Goal: Information Seeking & Learning: Understand process/instructions

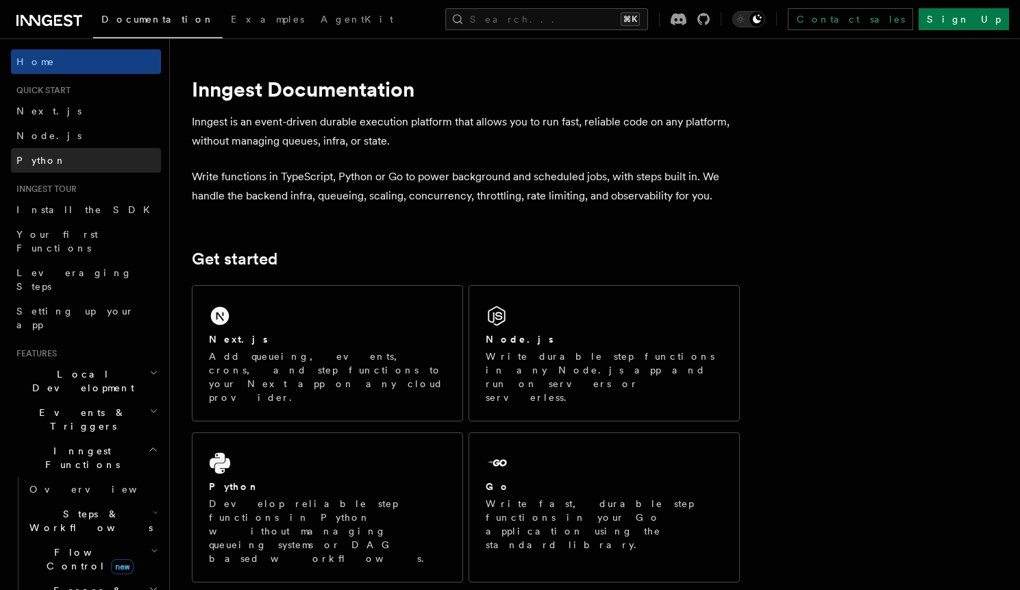
click at [99, 164] on link "Python" at bounding box center [86, 160] width 150 height 25
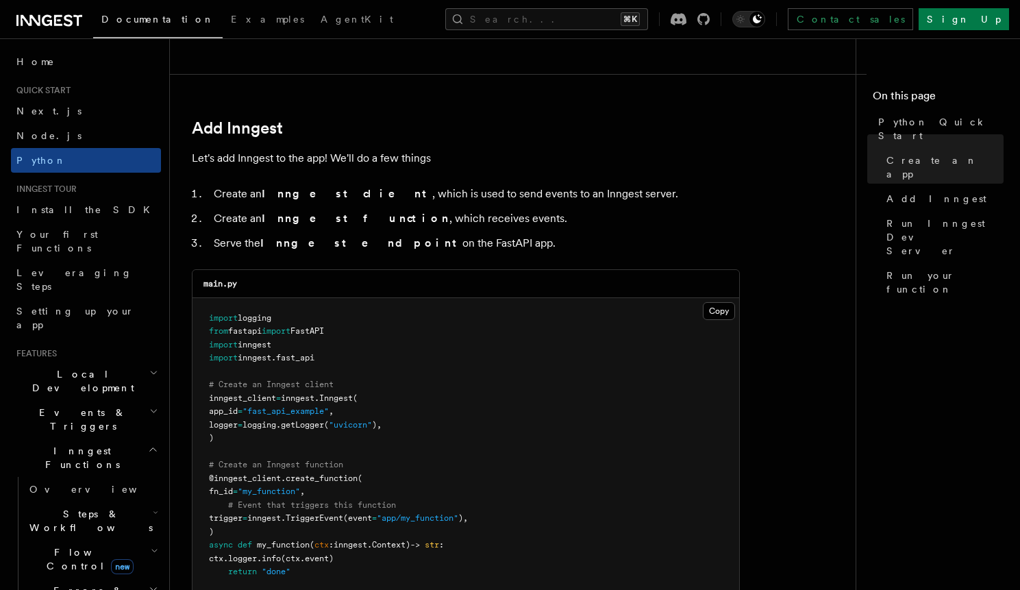
scroll to position [823, 0]
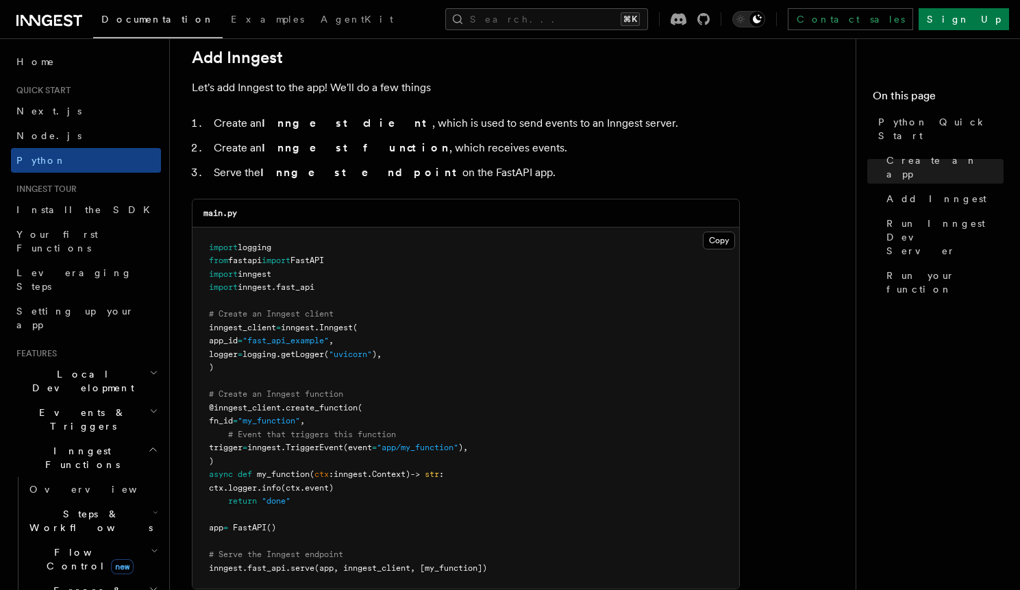
drag, startPoint x: 290, startPoint y: 250, endPoint x: 208, endPoint y: 248, distance: 82.2
click at [208, 248] on pre "import logging from fastapi import FastAPI import inngest import inngest . fast…" at bounding box center [465, 408] width 547 height 362
copy span "import logging"
drag, startPoint x: 339, startPoint y: 287, endPoint x: 207, endPoint y: 274, distance: 132.8
click at [207, 274] on pre "import logging from fastapi import FastAPI import inngest import inngest . fast…" at bounding box center [465, 408] width 547 height 362
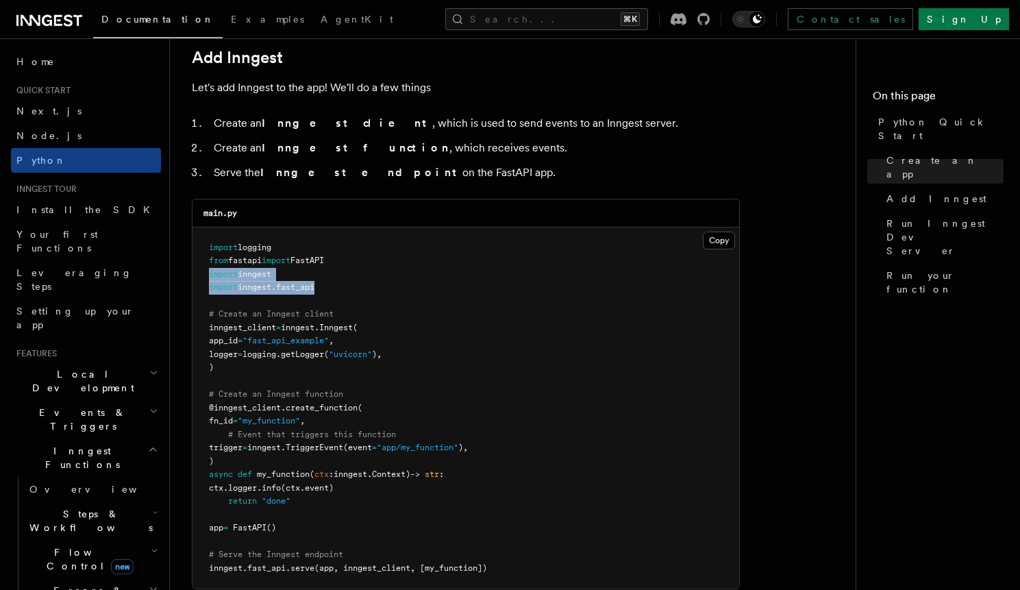
copy code "import inngest import inngest . fast_api"
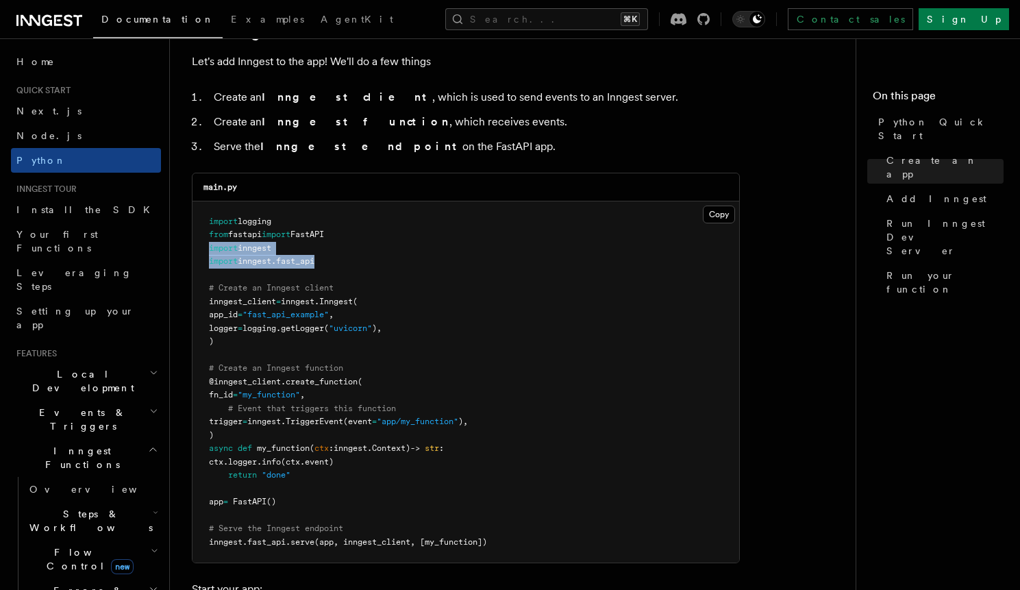
scroll to position [857, 0]
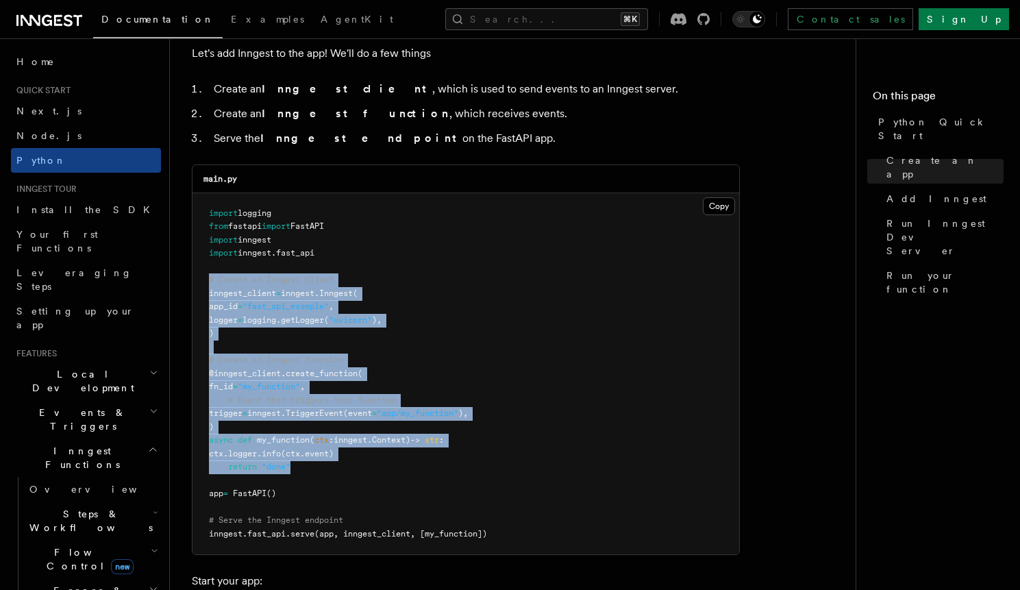
drag, startPoint x: 299, startPoint y: 470, endPoint x: 208, endPoint y: 284, distance: 206.8
click at [208, 284] on pre "import logging from fastapi import FastAPI import inngest import inngest . fast…" at bounding box center [465, 374] width 547 height 362
copy code "# Create an Inngest client inngest_client = inngest . Inngest ( app_id = "fast_…"
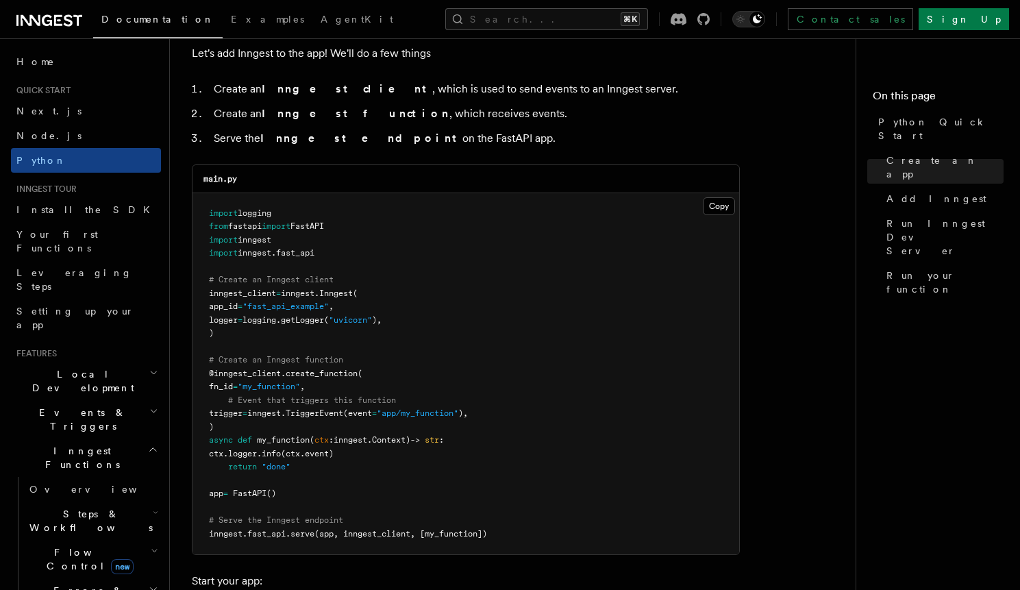
click at [232, 266] on pre "import logging from fastapi import FastAPI import inngest import inngest . fast…" at bounding box center [465, 374] width 547 height 362
drag, startPoint x: 238, startPoint y: 264, endPoint x: 316, endPoint y: 281, distance: 80.1
click at [316, 281] on pre "import logging from fastapi import FastAPI import inngest import inngest . fast…" at bounding box center [465, 374] width 547 height 362
click at [308, 355] on span "# Create an Inngest function" at bounding box center [276, 360] width 134 height 10
drag, startPoint x: 347, startPoint y: 360, endPoint x: 216, endPoint y: 366, distance: 130.3
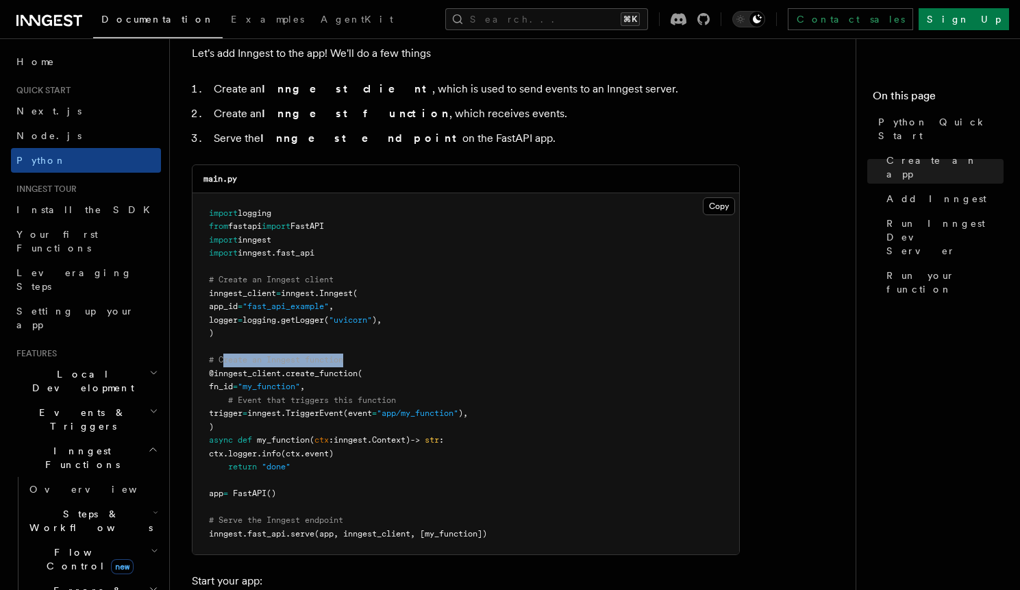
click at [219, 357] on pre "import logging from fastapi import FastAPI import inngest import inngest . fast…" at bounding box center [465, 374] width 547 height 362
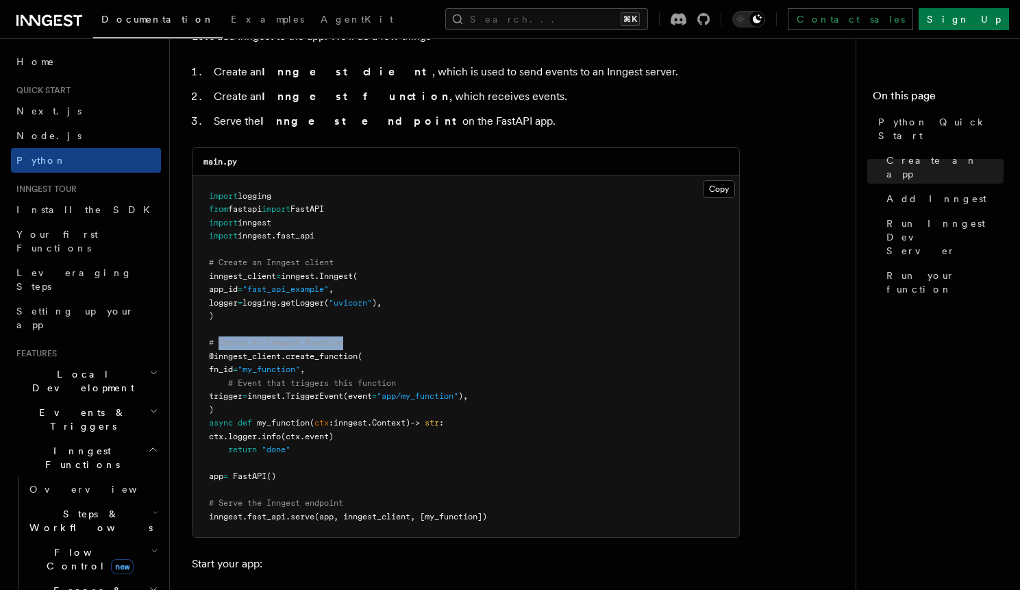
scroll to position [892, 0]
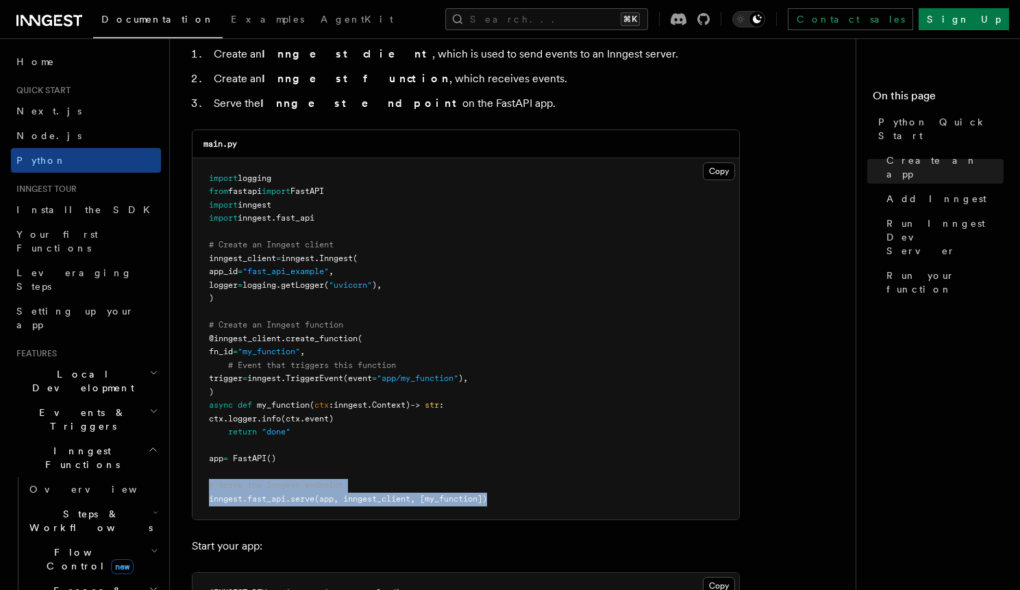
drag, startPoint x: 499, startPoint y: 498, endPoint x: 208, endPoint y: 488, distance: 291.3
click at [208, 488] on pre "import logging from fastapi import FastAPI import inngest import inngest . fast…" at bounding box center [465, 339] width 547 height 362
copy code "# Serve the Inngest endpoint inngest . fast_api . serve (app, inngest_client, […"
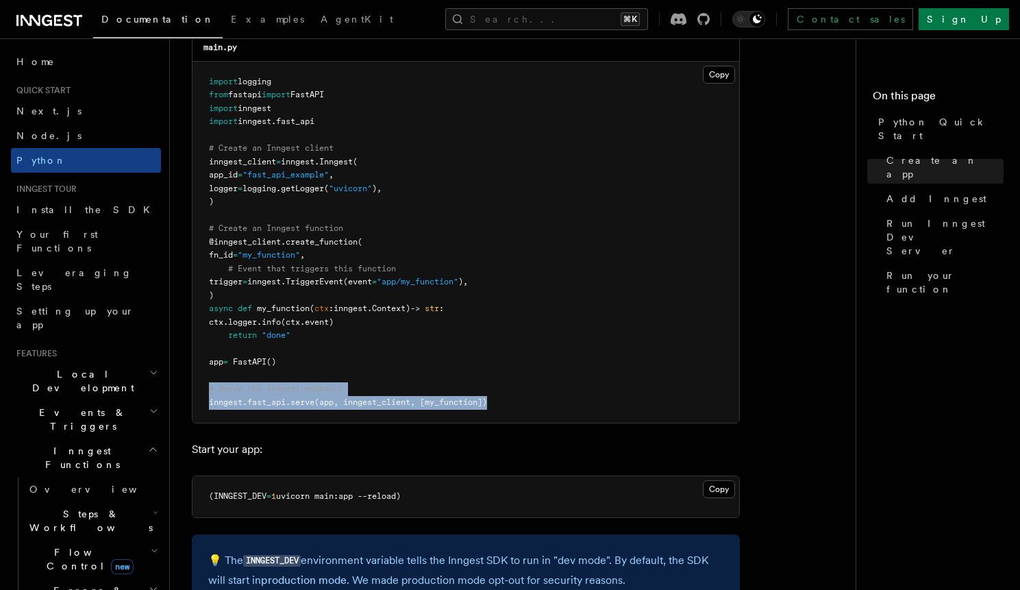
scroll to position [997, 0]
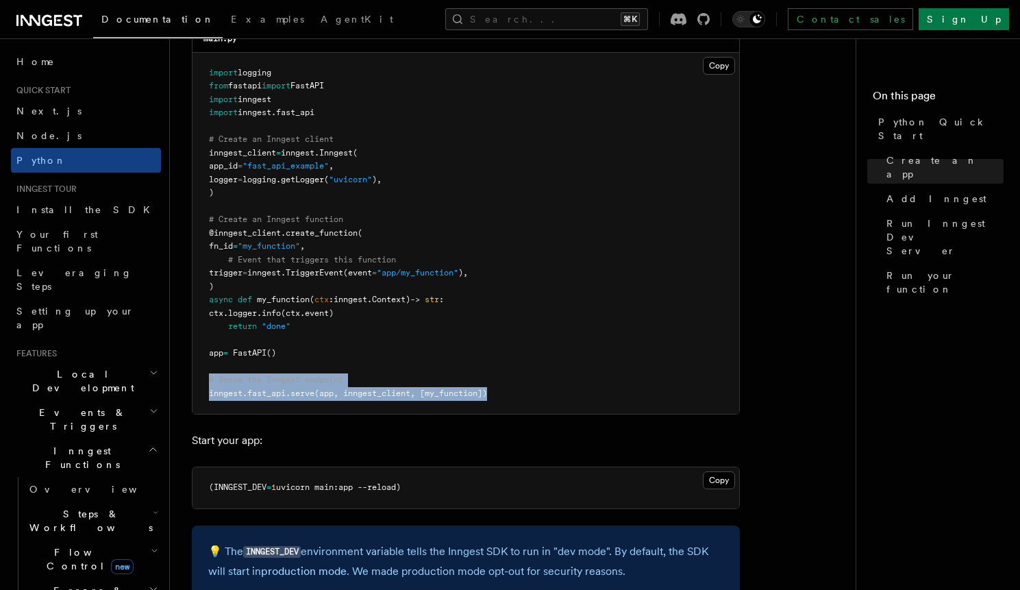
click at [468, 391] on span "(app, inngest_client, [my_function])" at bounding box center [400, 393] width 173 height 10
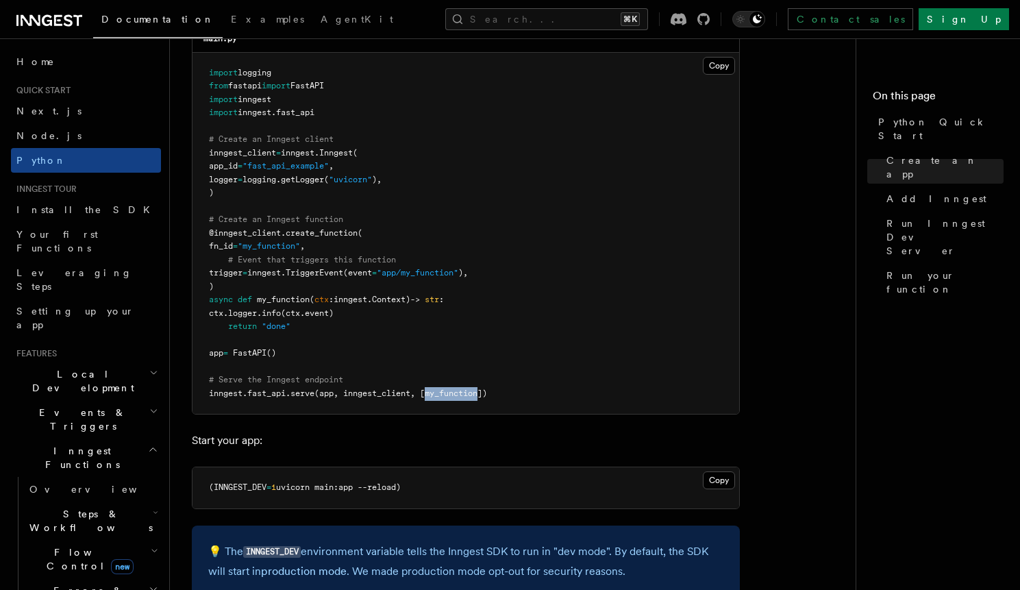
click at [468, 391] on span "(app, inngest_client, [my_function])" at bounding box center [400, 393] width 173 height 10
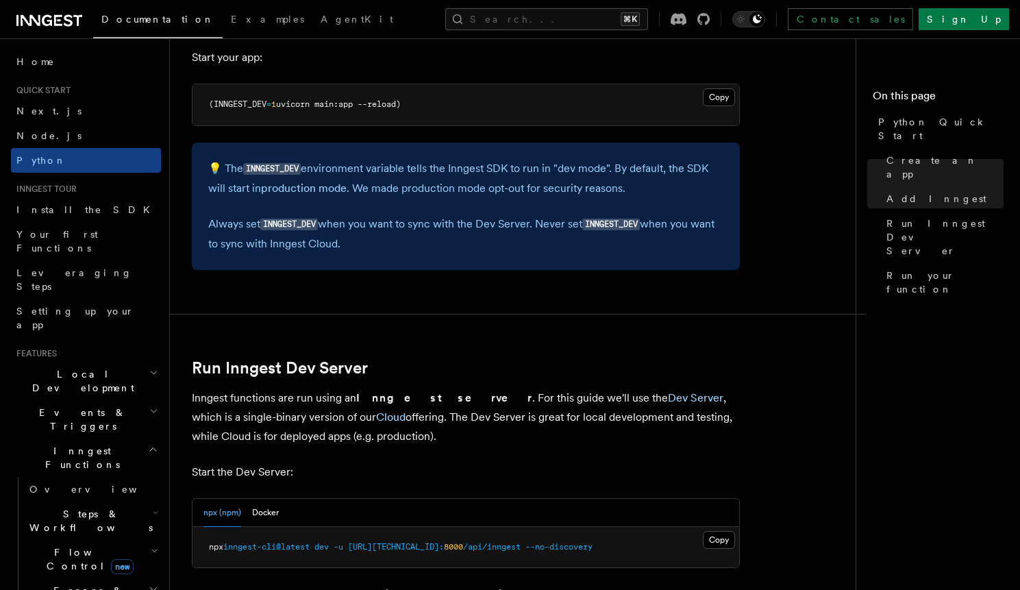
scroll to position [1484, 0]
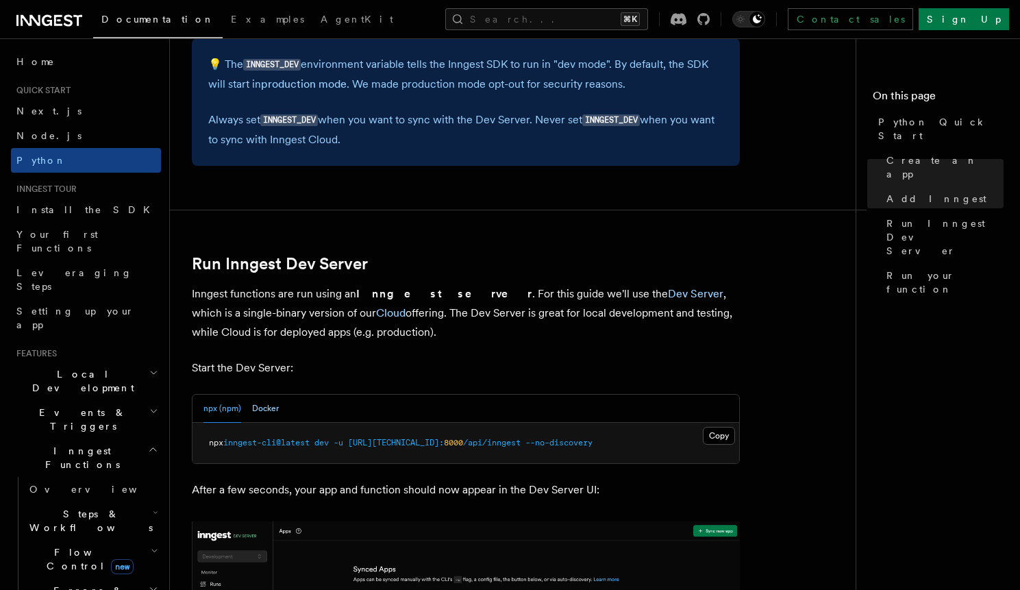
click at [275, 410] on button "Docker" at bounding box center [265, 408] width 27 height 28
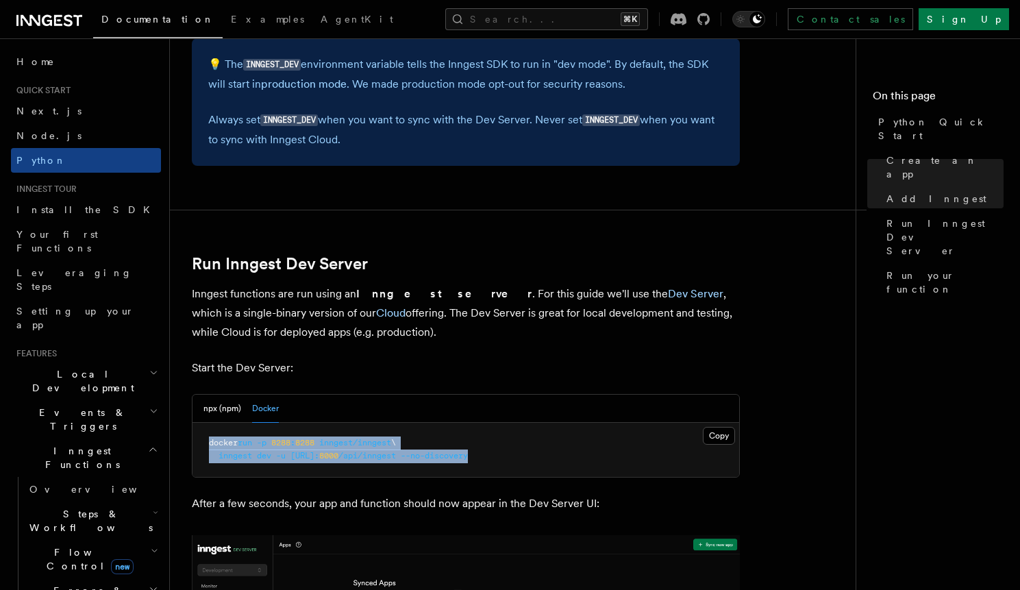
drag, startPoint x: 594, startPoint y: 457, endPoint x: 194, endPoint y: 441, distance: 400.3
click at [194, 441] on pre "docker run -p 8288 : 8288 inngest/inngest \ inngest dev -u [URL]: 8000 /api/inn…" at bounding box center [465, 450] width 547 height 54
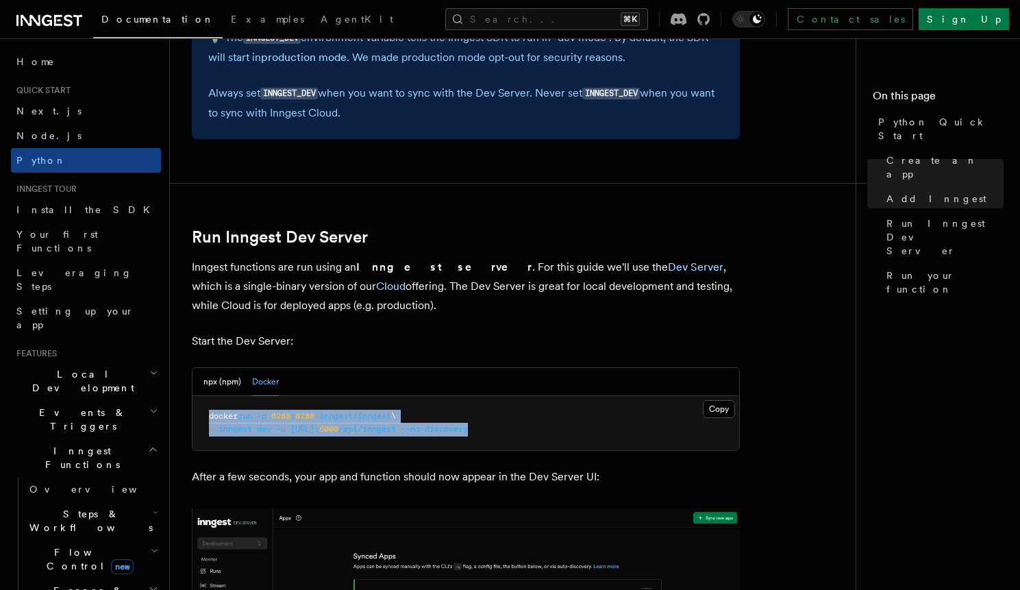
scroll to position [1529, 0]
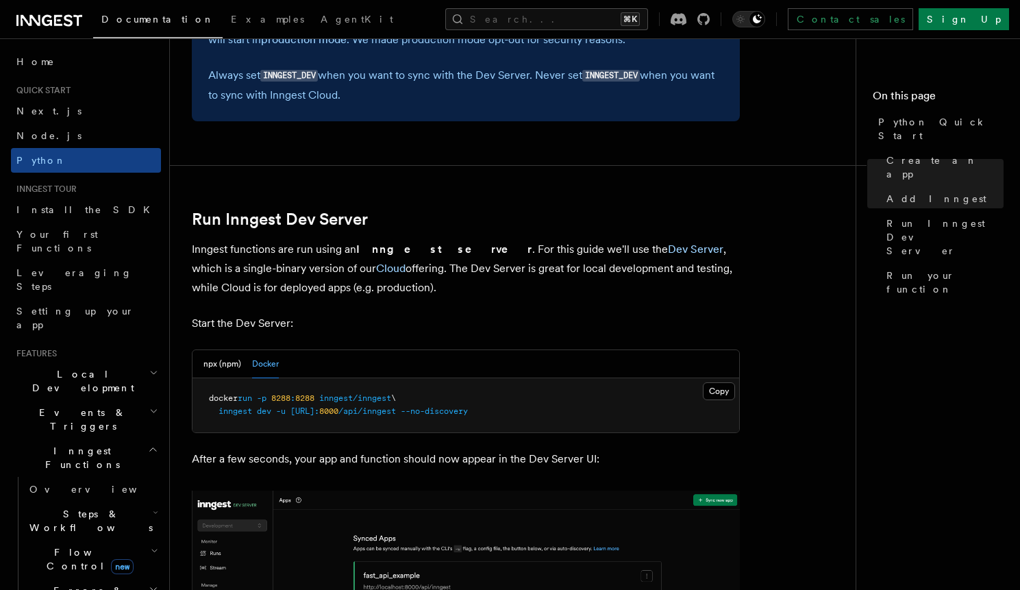
click at [305, 412] on span "[URL]:" at bounding box center [304, 411] width 29 height 10
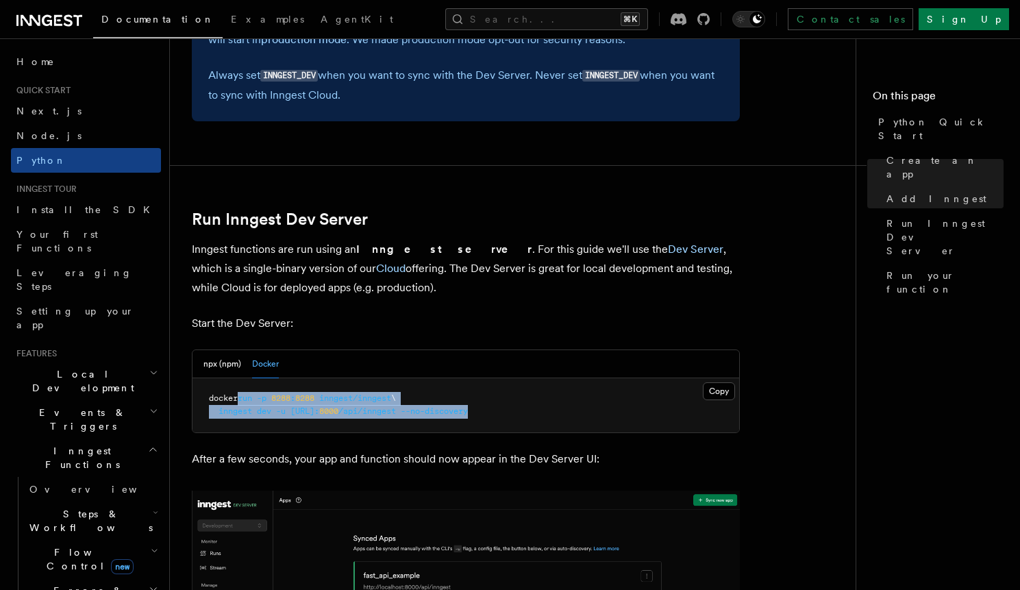
drag, startPoint x: 592, startPoint y: 413, endPoint x: 246, endPoint y: 403, distance: 346.0
click at [246, 403] on pre "docker run -p 8288 : 8288 inngest/inngest \ inngest dev -u [URL]: 8000 /api/inn…" at bounding box center [465, 405] width 547 height 54
copy code "run -p 8288 : 8288 inngest/inngest \ inngest dev -u [URL]: 8000 /api/inngest --…"
click at [224, 365] on button "npx (npm)" at bounding box center [222, 364] width 38 height 28
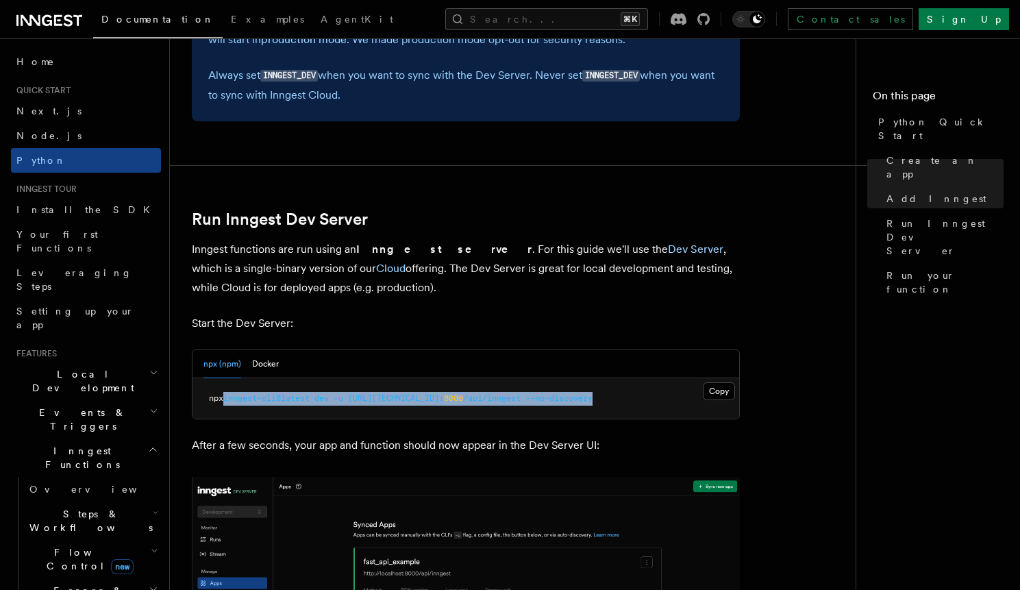
drag, startPoint x: 608, startPoint y: 400, endPoint x: 230, endPoint y: 397, distance: 377.4
click at [230, 397] on pre "npx inngest-cli@latest dev -u [URL][TECHNICAL_ID]: 8000 /api/inngest --no-disco…" at bounding box center [465, 398] width 547 height 41
copy span "inngest-cli@latest dev -u [URL][TECHNICAL_ID]: 8000 /api/inngest --no-discovery"
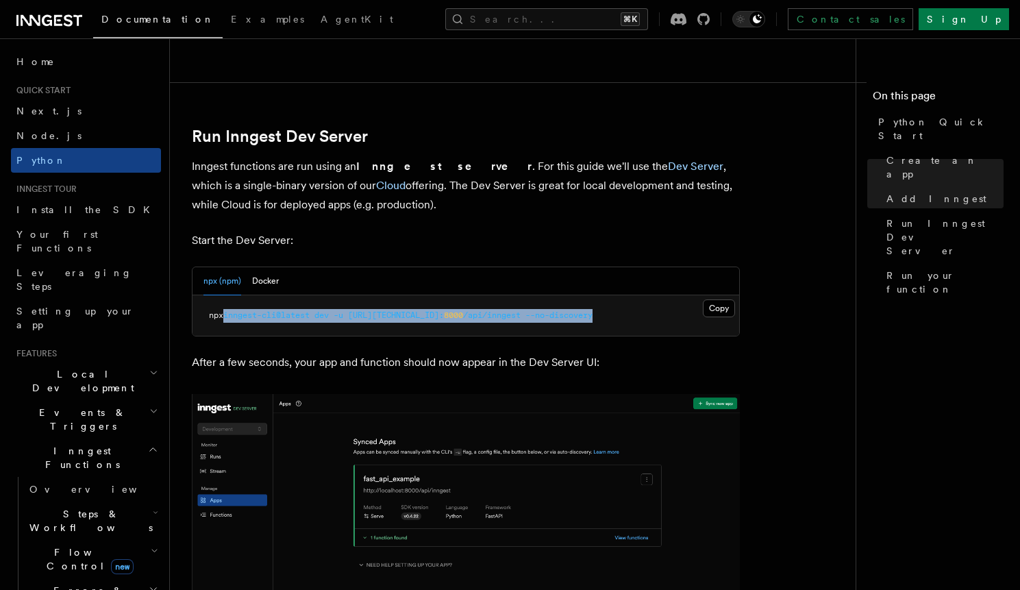
scroll to position [1620, 0]
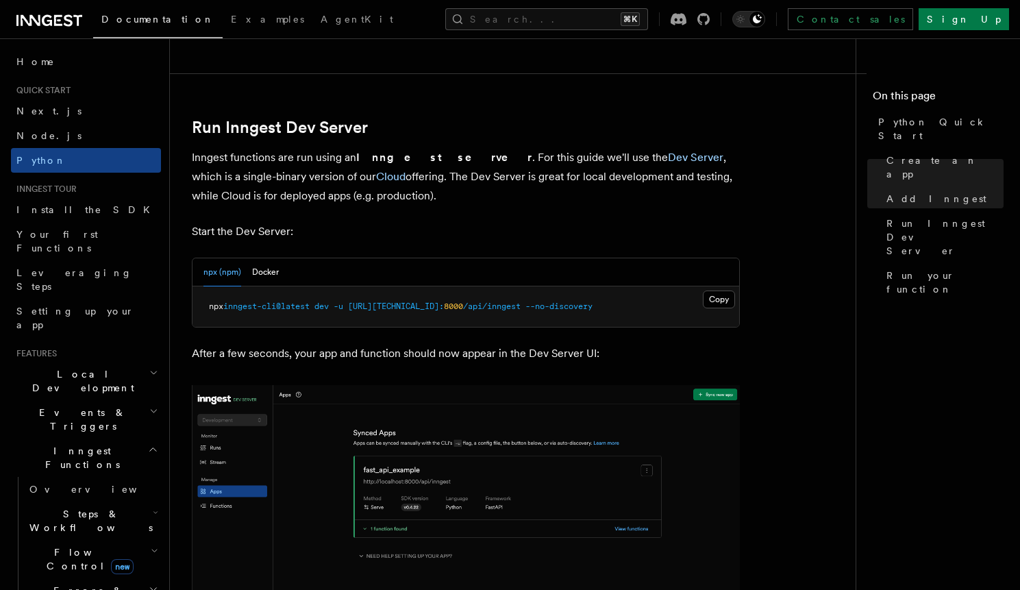
click at [216, 303] on span "npx" at bounding box center [216, 306] width 14 height 10
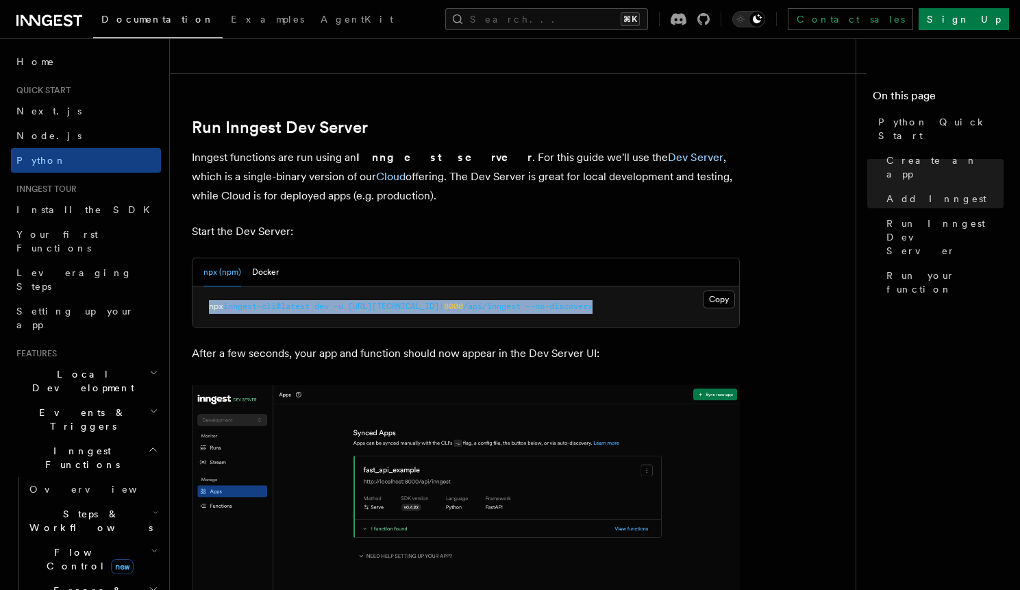
drag, startPoint x: 603, startPoint y: 305, endPoint x: 210, endPoint y: 304, distance: 393.1
click at [210, 304] on pre "npx inngest-cli@latest dev -u [URL][TECHNICAL_ID]: 8000 /api/inngest --no-disco…" at bounding box center [465, 306] width 547 height 41
copy span "npx inngest-cli@latest dev -u [URL][TECHNICAL_ID]: 8000 /api/inngest --no-disco…"
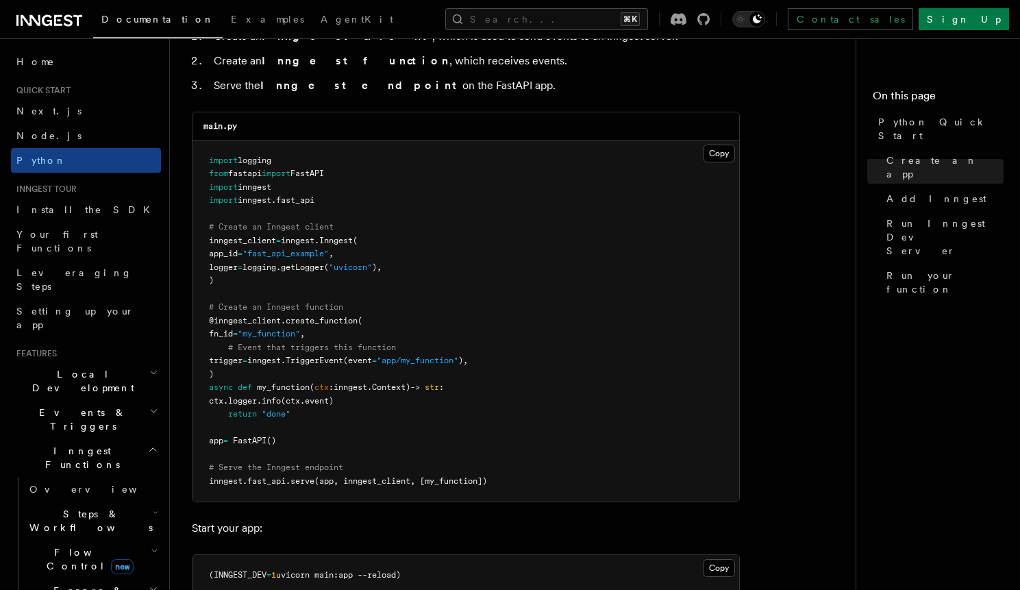
scroll to position [947, 0]
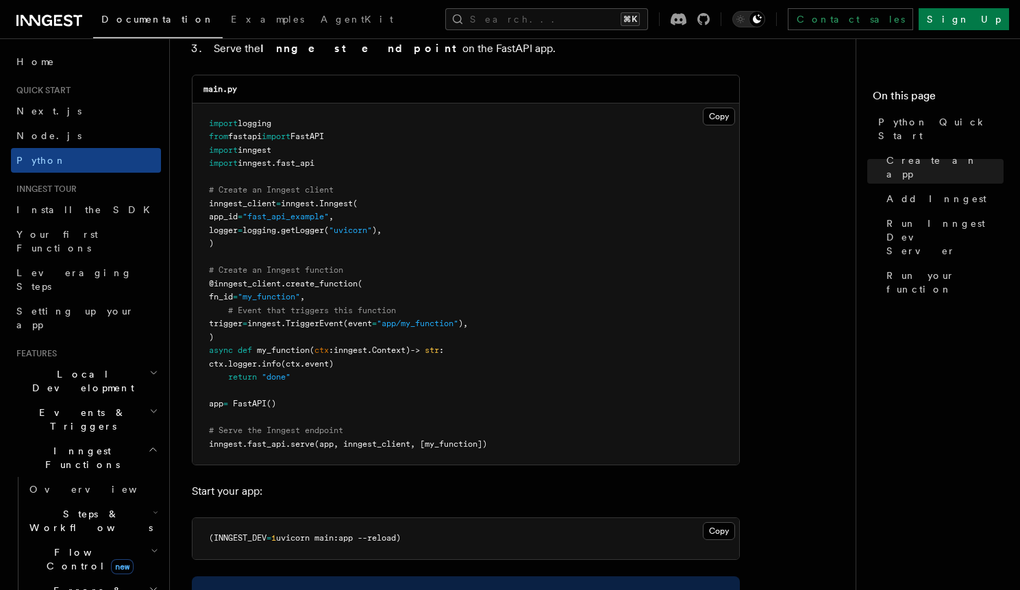
drag, startPoint x: 432, startPoint y: 539, endPoint x: 207, endPoint y: 534, distance: 225.4
click at [207, 534] on pre "(INNGEST_DEV = 1 uvicorn main:app --reload)" at bounding box center [465, 538] width 547 height 41
copy span "(INNGEST_DEV = 1 uvicorn main:app --reload)"
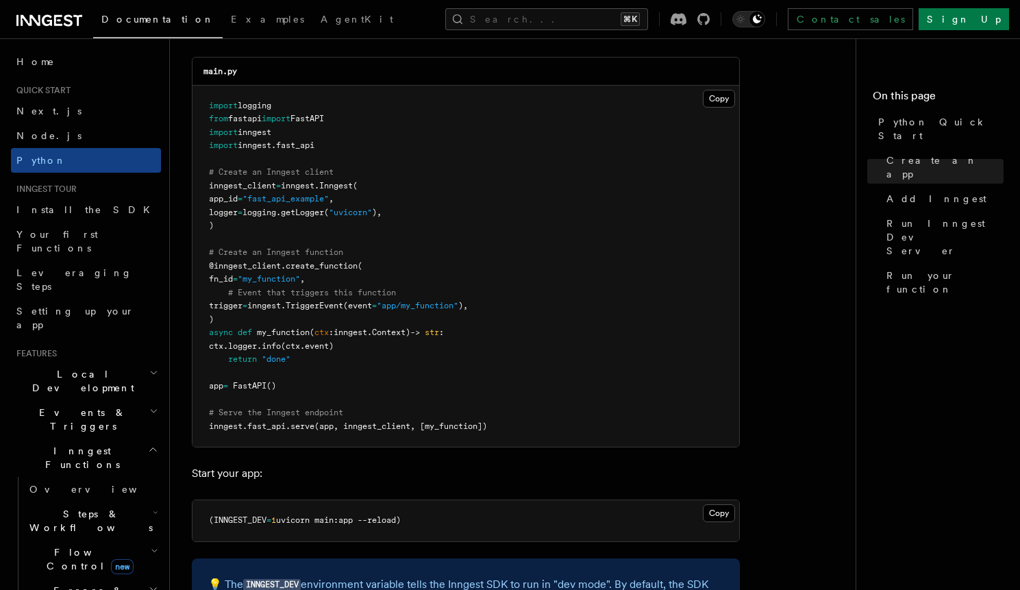
scroll to position [973, 0]
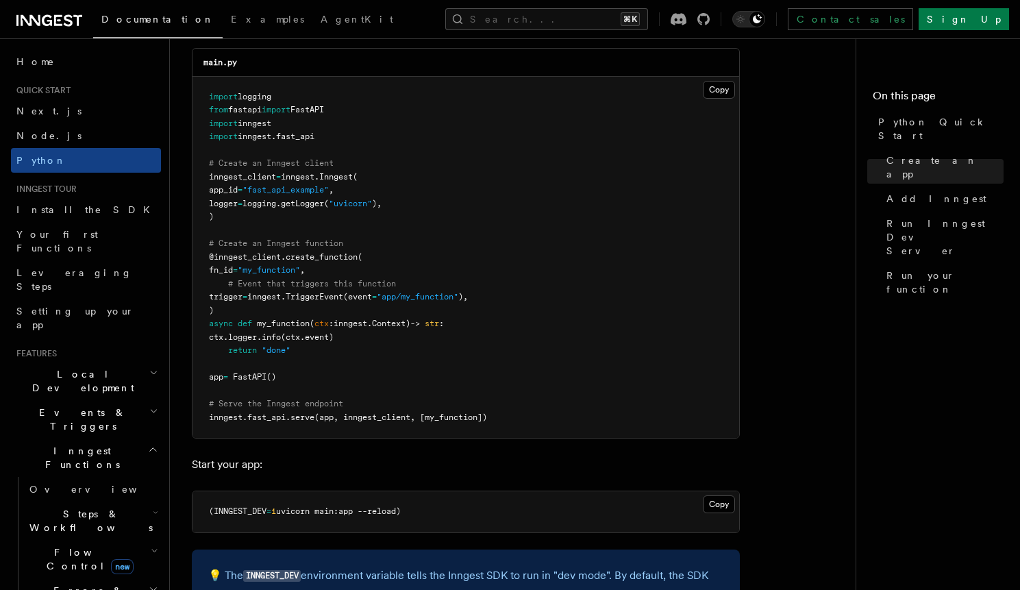
click at [284, 508] on span "uvicorn main:app --reload)" at bounding box center [338, 511] width 125 height 10
drag, startPoint x: 281, startPoint y: 515, endPoint x: 216, endPoint y: 511, distance: 65.2
click at [216, 511] on span "(INNGEST_DEV = 1 uvicorn main:app --reload)" at bounding box center [305, 511] width 192 height 10
copy span "INNGEST_DEV = 1"
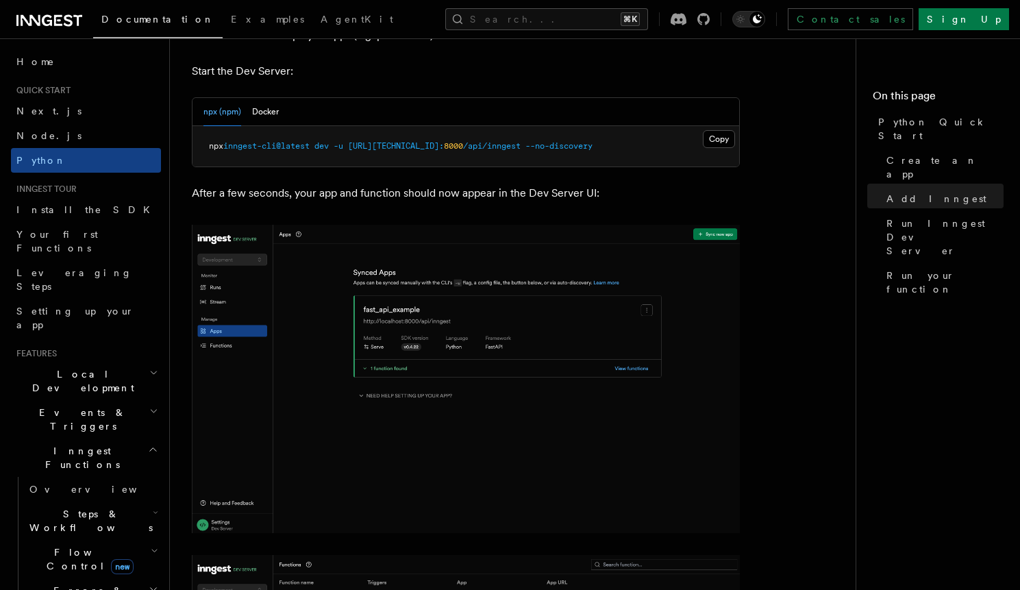
scroll to position [1755, 0]
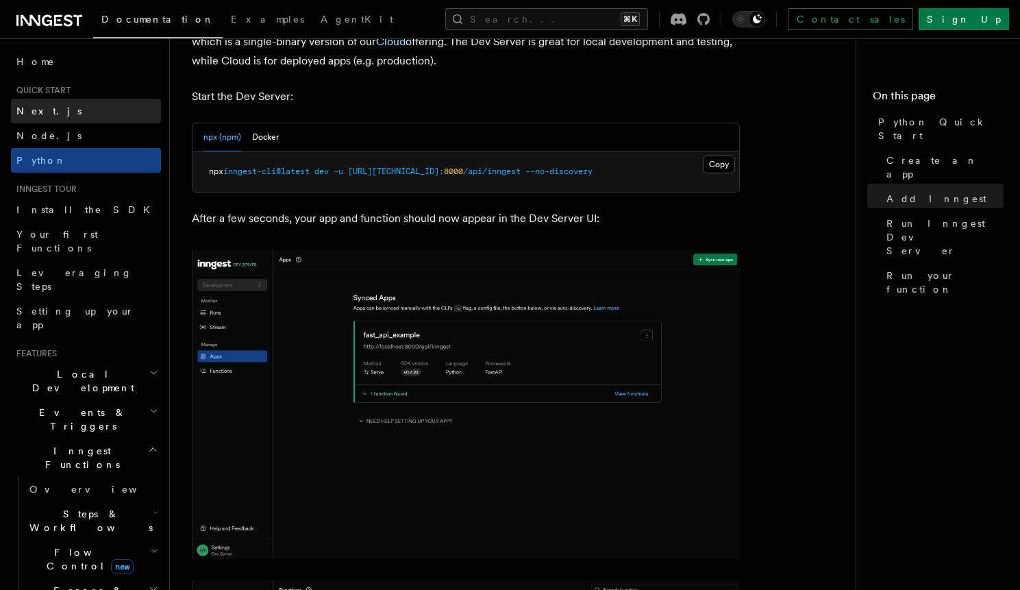
click at [61, 103] on link "Next.js" at bounding box center [86, 111] width 150 height 25
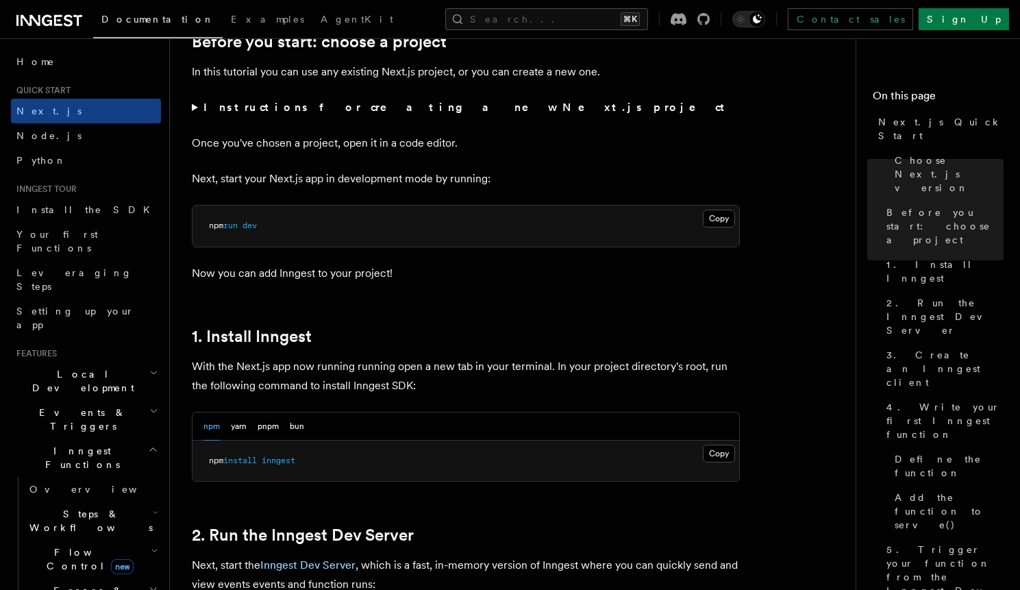
scroll to position [509, 0]
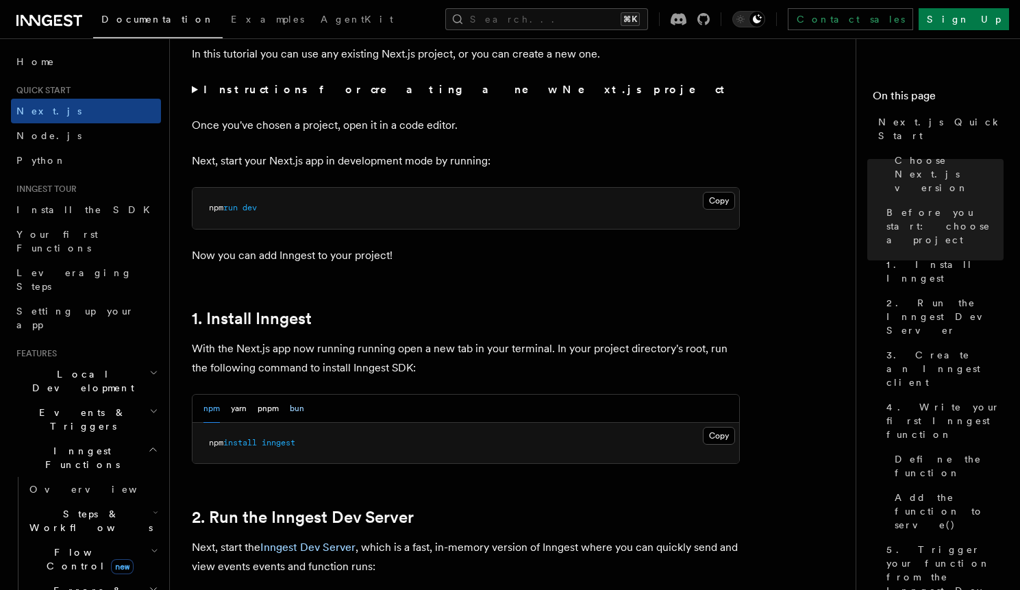
click at [297, 408] on button "bun" at bounding box center [297, 408] width 14 height 28
drag, startPoint x: 286, startPoint y: 440, endPoint x: 211, endPoint y: 440, distance: 75.3
click at [211, 440] on pre "bun add inngest" at bounding box center [465, 443] width 547 height 41
copy span "bun add inngest"
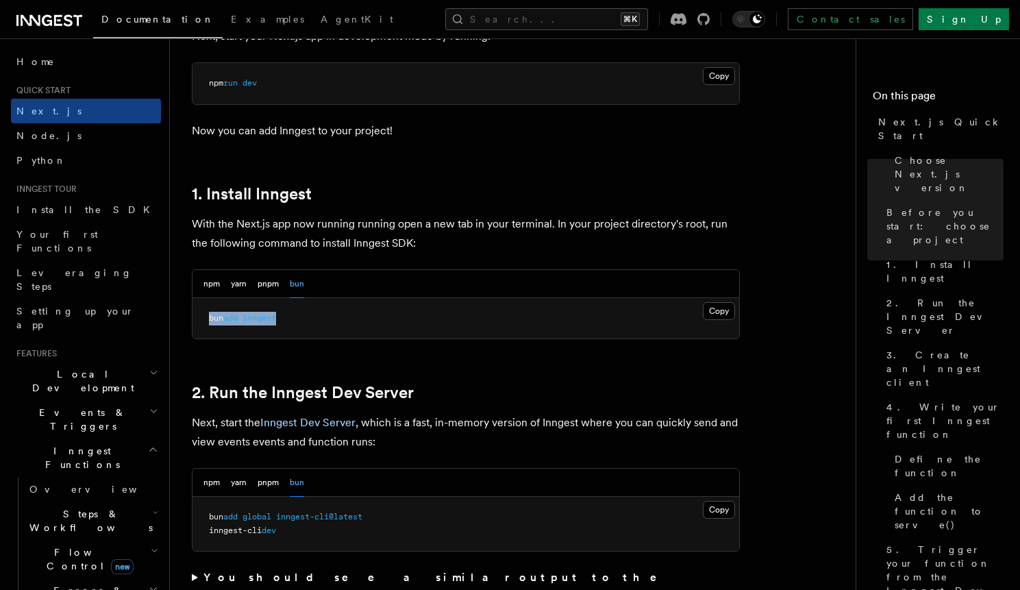
scroll to position [660, 0]
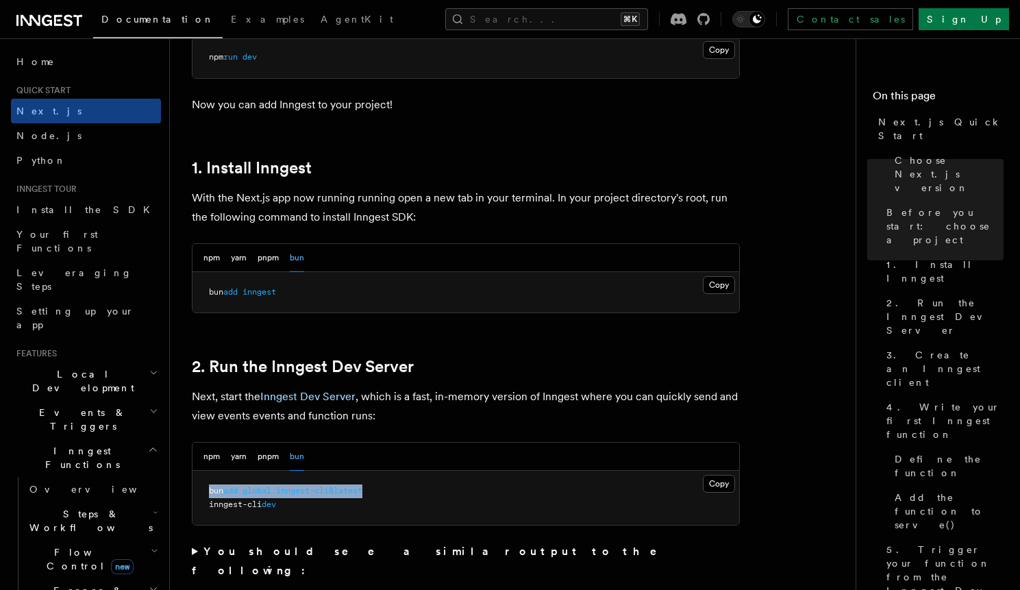
drag, startPoint x: 379, startPoint y: 492, endPoint x: 207, endPoint y: 491, distance: 171.9
click at [207, 491] on pre "bun add global inngest-cli@latest inngest-cli dev" at bounding box center [465, 498] width 547 height 54
click at [268, 499] on span "dev" at bounding box center [269, 504] width 14 height 10
drag, startPoint x: 286, startPoint y: 503, endPoint x: 208, endPoint y: 506, distance: 78.8
click at [208, 506] on pre "bun add global inngest-cli@latest inngest-cli dev" at bounding box center [465, 498] width 547 height 54
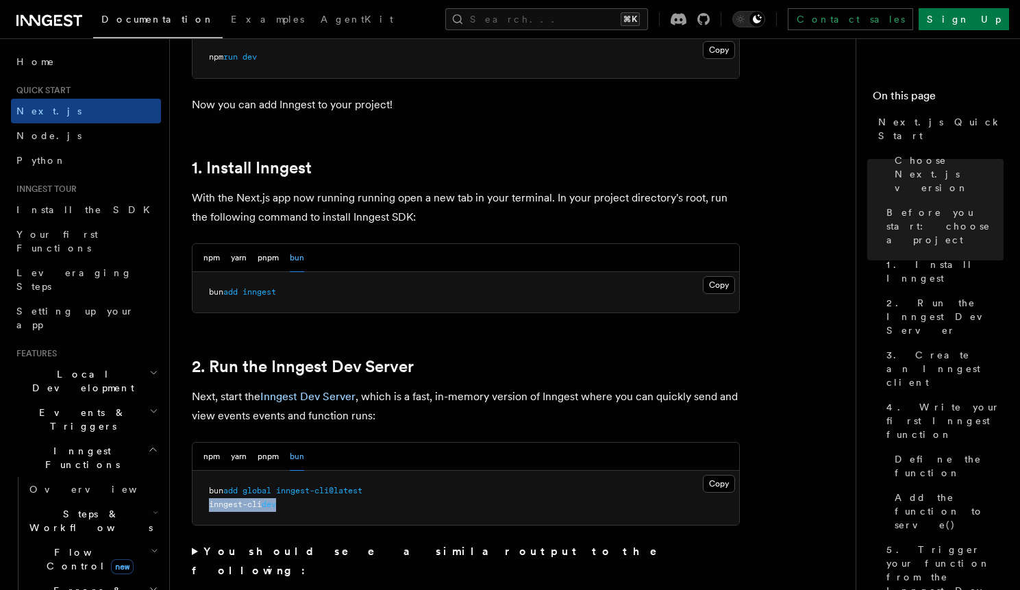
click at [323, 507] on pre "bun add global inngest-cli@latest inngest-cli dev" at bounding box center [465, 498] width 547 height 54
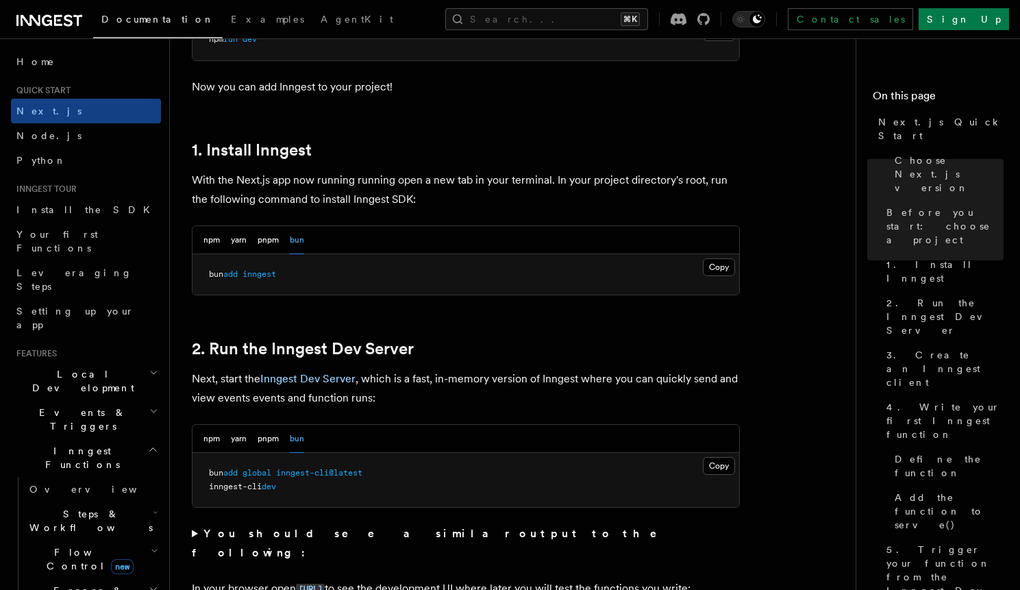
scroll to position [686, 0]
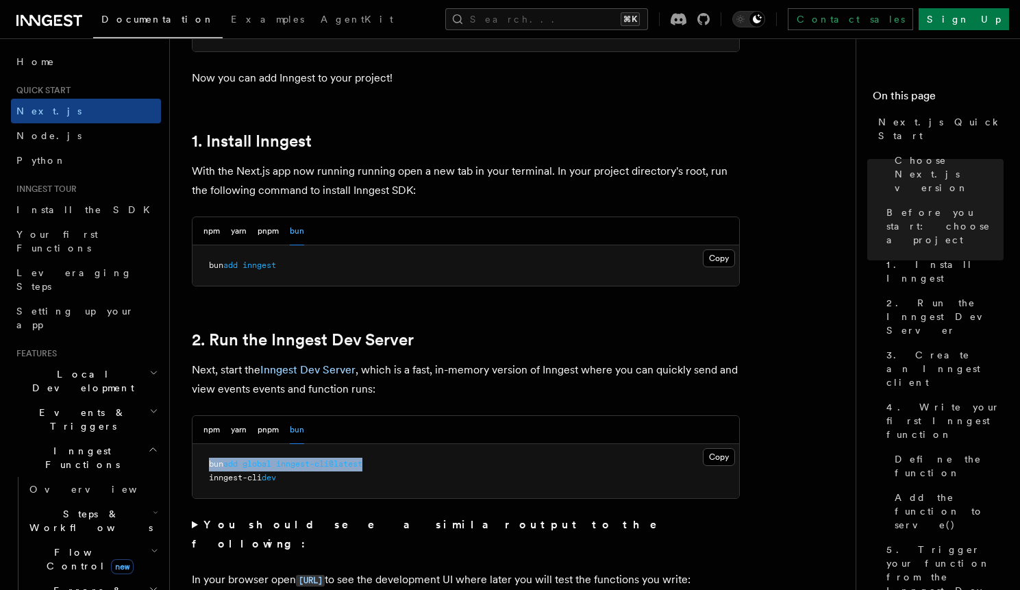
drag, startPoint x: 378, startPoint y: 462, endPoint x: 208, endPoint y: 464, distance: 169.9
click at [208, 464] on pre "bun add global inngest-cli@latest inngest-cli dev" at bounding box center [465, 471] width 547 height 54
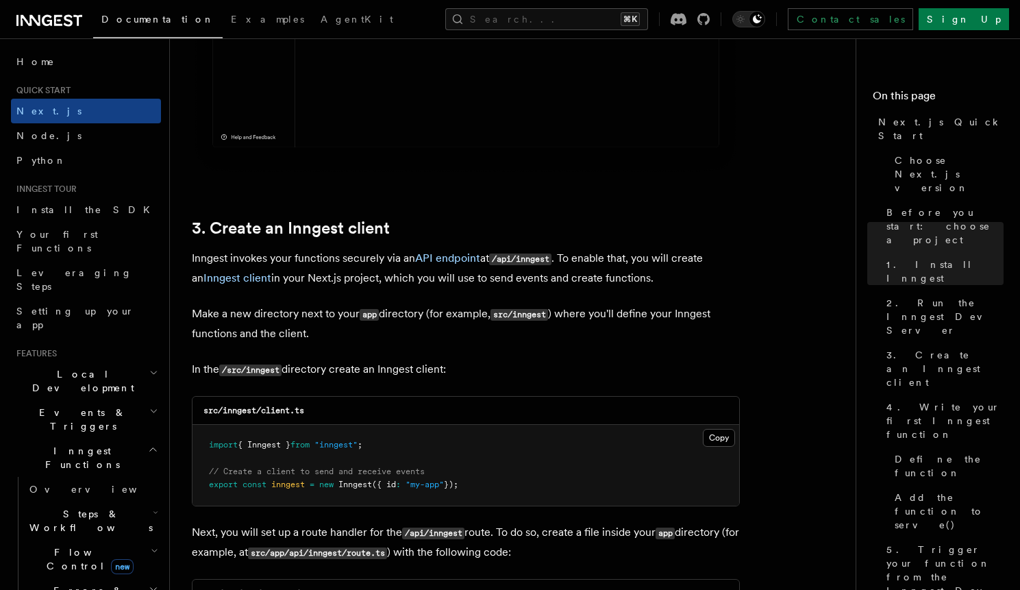
scroll to position [1477, 0]
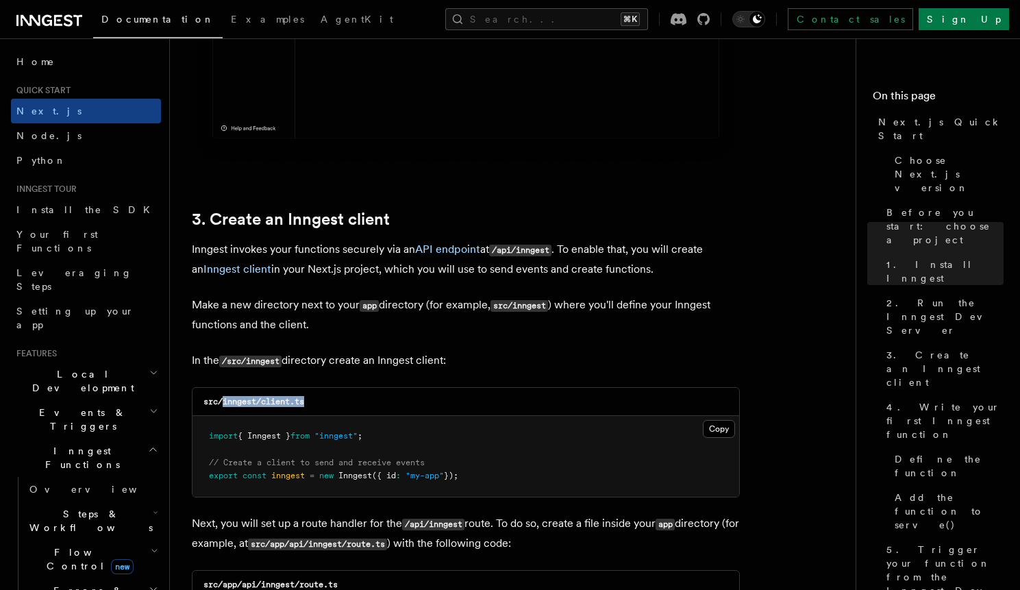
drag, startPoint x: 312, startPoint y: 404, endPoint x: 225, endPoint y: 403, distance: 87.7
click at [225, 403] on div "src/inngest/client.ts" at bounding box center [465, 402] width 547 height 28
click at [364, 479] on span "Inngest" at bounding box center [355, 476] width 34 height 10
drag, startPoint x: 468, startPoint y: 471, endPoint x: 210, endPoint y: 436, distance: 261.3
click at [210, 436] on pre "import { Inngest } from "inngest" ; // Create a client to send and receive even…" at bounding box center [465, 456] width 547 height 81
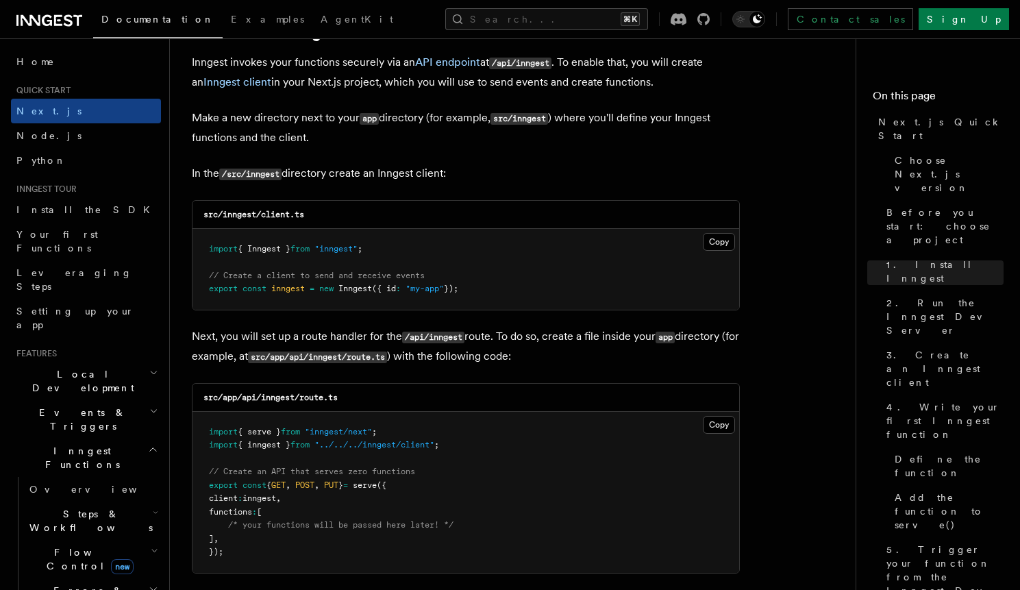
scroll to position [1690, 0]
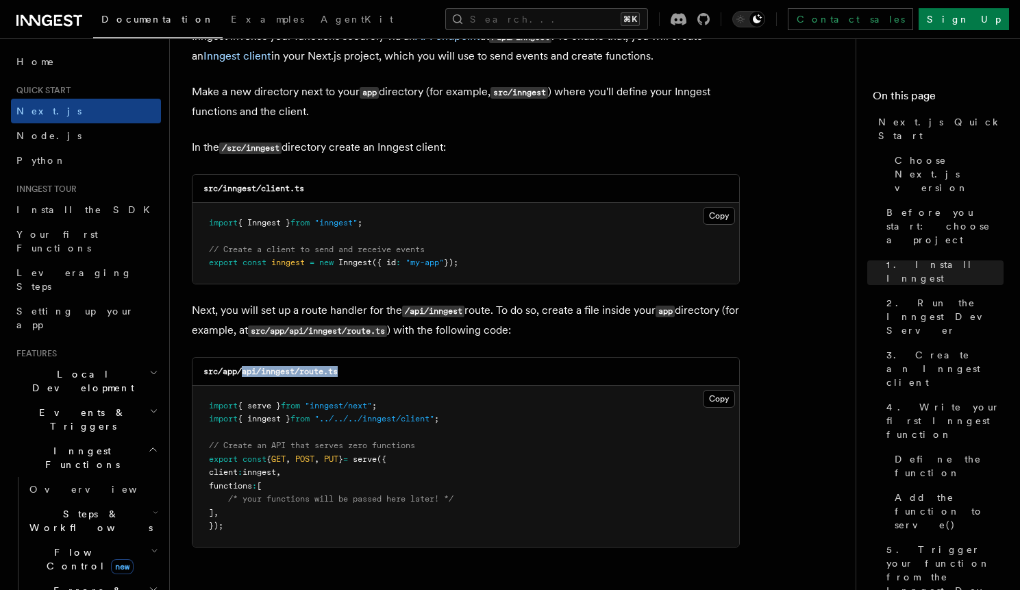
drag, startPoint x: 348, startPoint y: 373, endPoint x: 243, endPoint y: 373, distance: 104.8
click at [243, 373] on div "src/app/api/inngest/route.ts" at bounding box center [465, 372] width 547 height 28
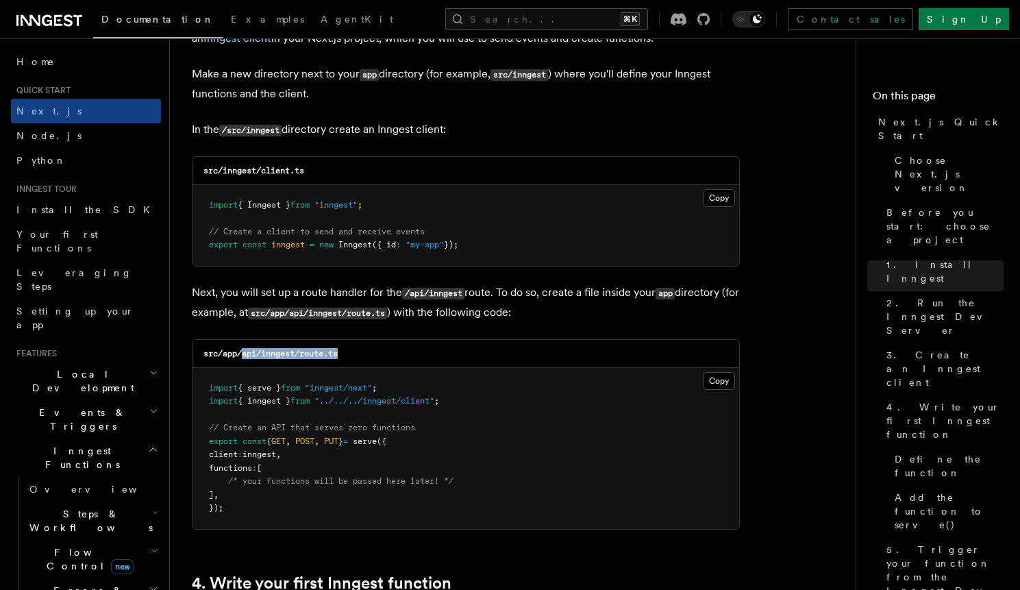
scroll to position [1725, 0]
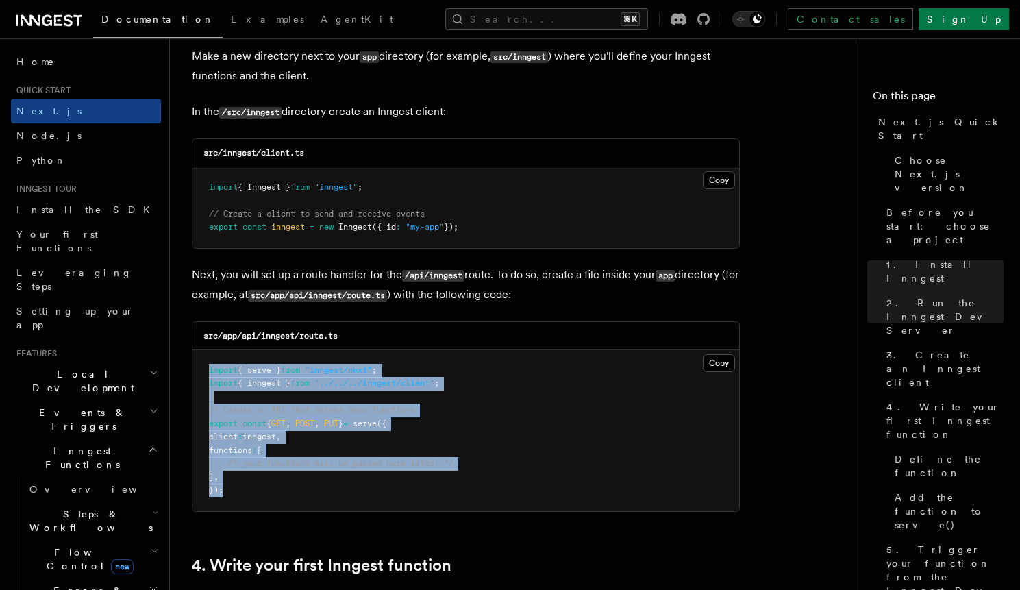
drag, startPoint x: 236, startPoint y: 489, endPoint x: 205, endPoint y: 374, distance: 119.3
click at [205, 374] on pre "import { serve } from "inngest/next" ; import { inngest } from "../../../innges…" at bounding box center [465, 430] width 547 height 161
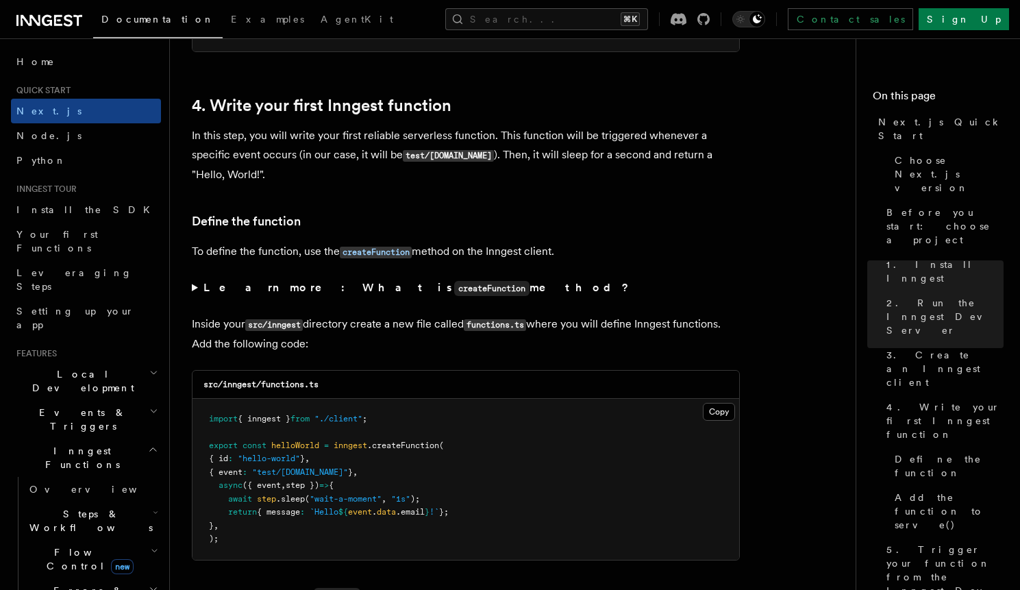
scroll to position [2203, 0]
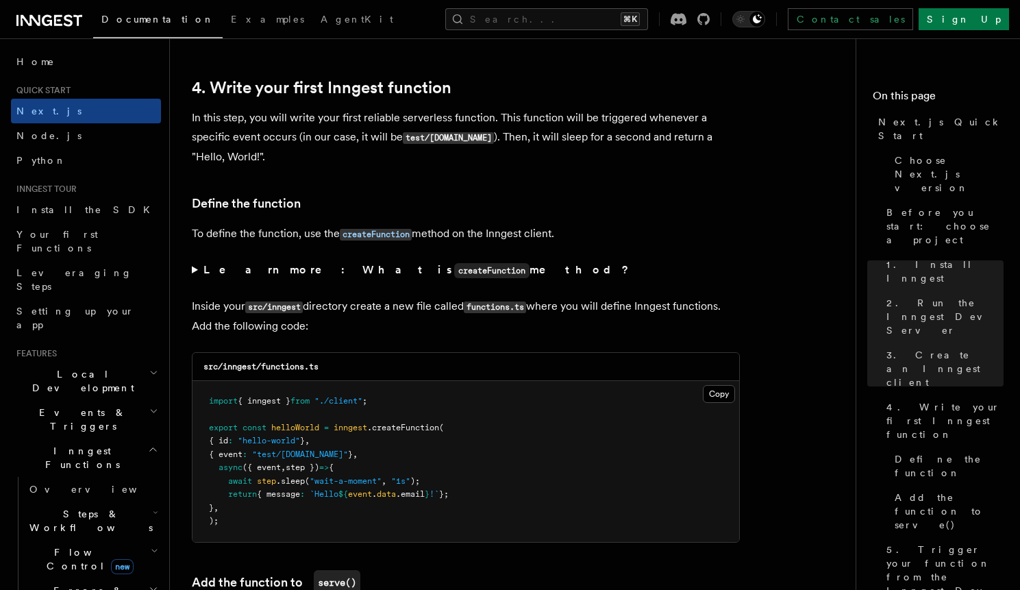
click at [228, 371] on code "src/inngest/functions.ts" at bounding box center [260, 367] width 115 height 10
drag, startPoint x: 331, startPoint y: 370, endPoint x: 262, endPoint y: 369, distance: 69.2
click at [262, 369] on div "src/inngest/functions.ts" at bounding box center [465, 367] width 547 height 28
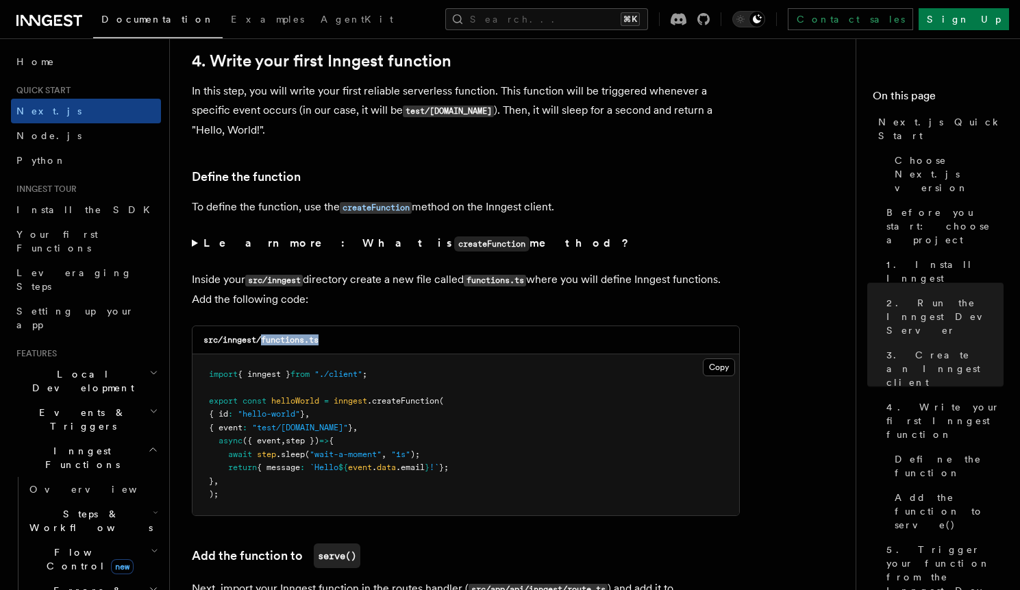
scroll to position [2238, 0]
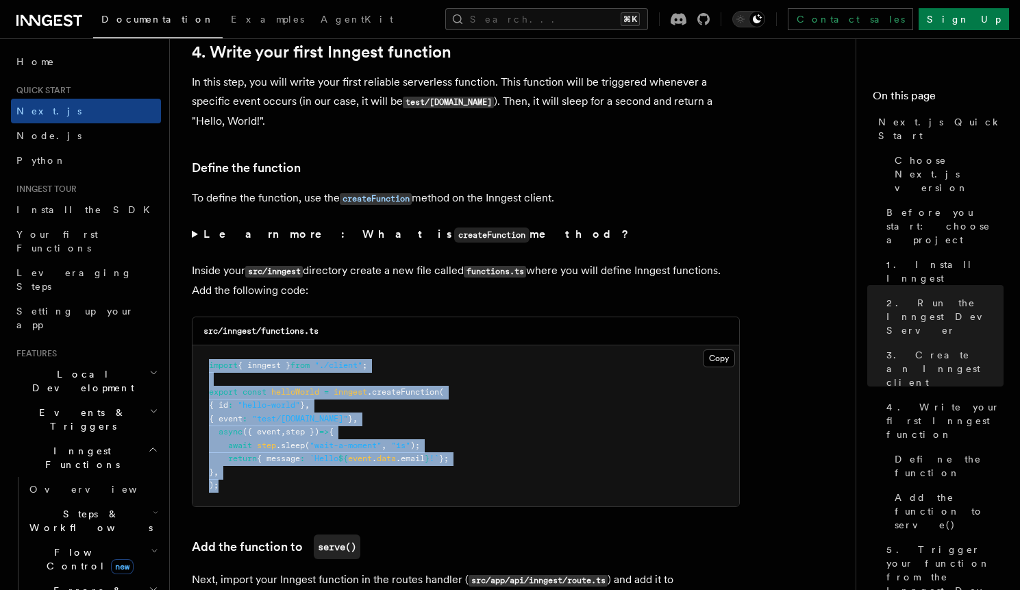
drag, startPoint x: 235, startPoint y: 487, endPoint x: 205, endPoint y: 369, distance: 121.6
click at [205, 369] on pre "import { inngest } from "./client" ; export const helloWorld = inngest .createF…" at bounding box center [465, 425] width 547 height 161
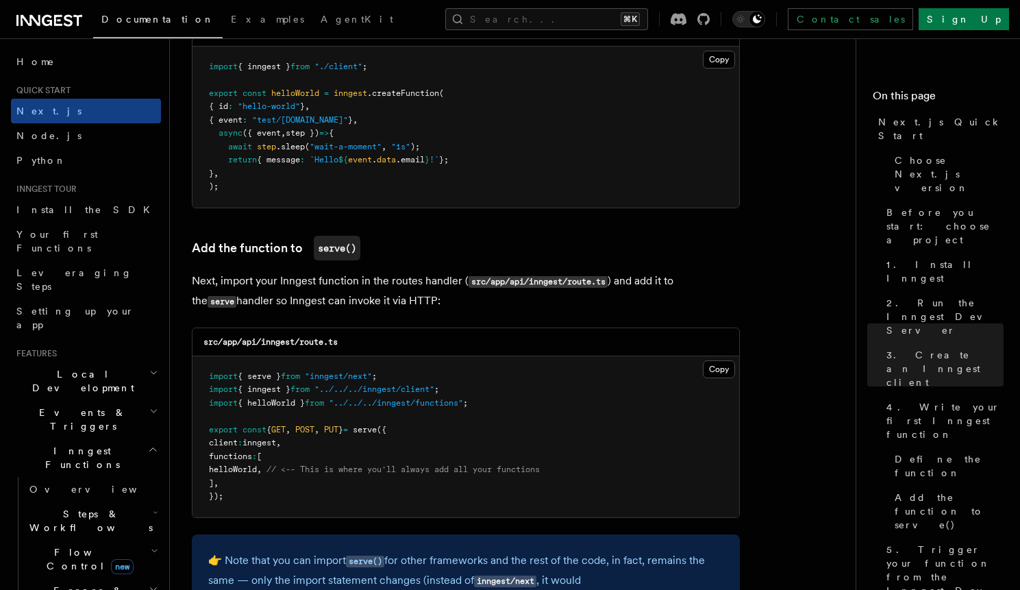
click at [288, 408] on span "{ helloWorld }" at bounding box center [271, 403] width 67 height 10
click at [491, 406] on pre "import { serve } from "inngest/next" ; import { inngest } from "../../../innges…" at bounding box center [465, 436] width 547 height 161
drag, startPoint x: 484, startPoint y: 406, endPoint x: 208, endPoint y: 406, distance: 276.0
click at [208, 406] on pre "import { serve } from "inngest/next" ; import { inngest } from "../../../innges…" at bounding box center [465, 436] width 547 height 161
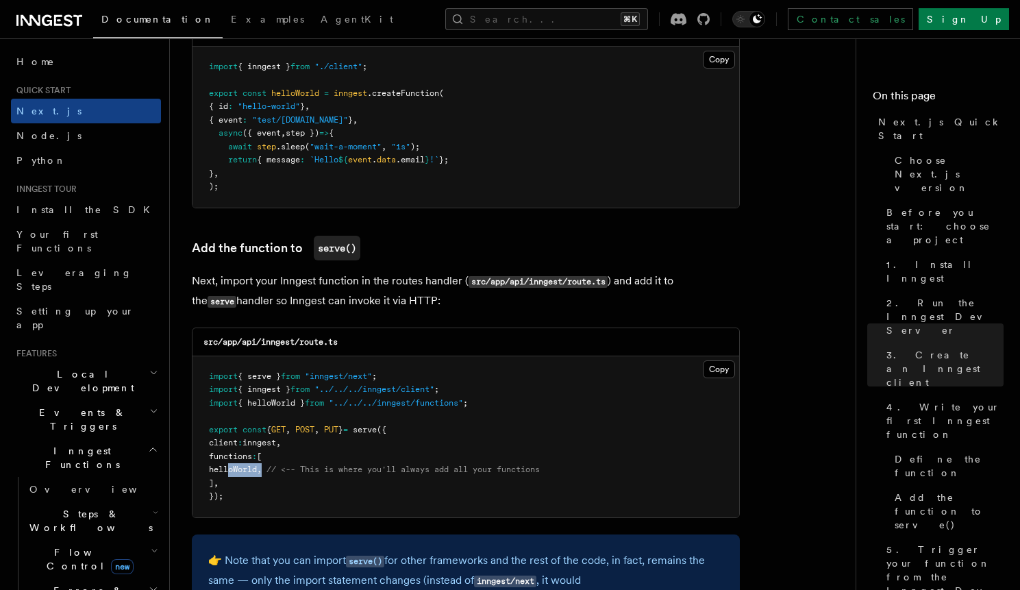
drag, startPoint x: 229, startPoint y: 475, endPoint x: 284, endPoint y: 471, distance: 54.9
click at [284, 471] on span "helloWorld , // <-- This is where you'll always add all your functions" at bounding box center [374, 469] width 331 height 10
click at [311, 510] on pre "import { serve } from "inngest/next" ; import { inngest } from "../../../innges…" at bounding box center [465, 436] width 547 height 161
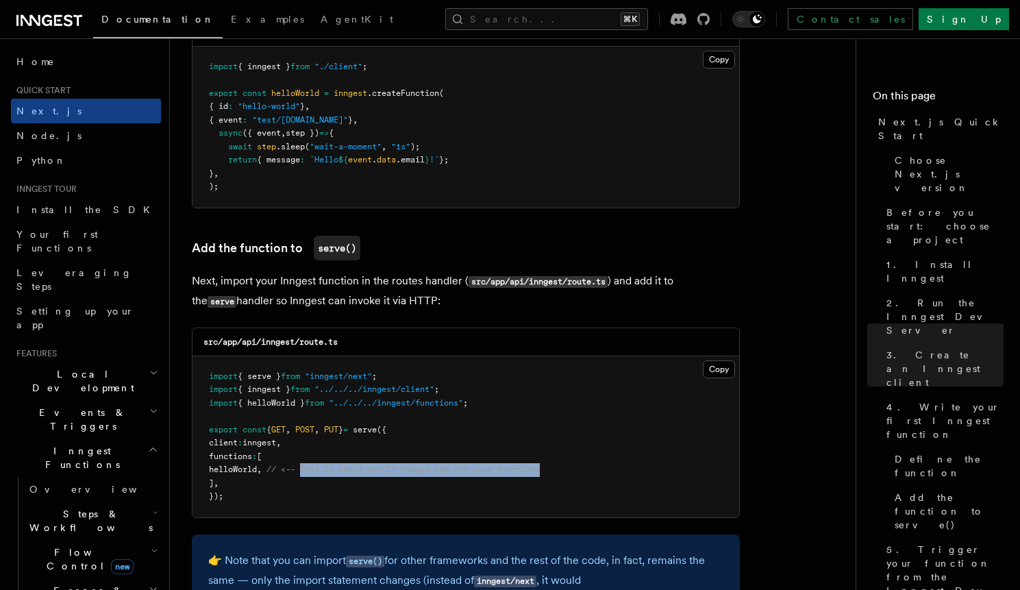
drag, startPoint x: 326, startPoint y: 473, endPoint x: 595, endPoint y: 470, distance: 269.2
click at [595, 470] on pre "import { serve } from "inngest/next" ; import { inngest } from "../../../innges…" at bounding box center [465, 436] width 547 height 161
drag, startPoint x: 286, startPoint y: 469, endPoint x: 591, endPoint y: 475, distance: 305.5
click at [591, 475] on pre "import { serve } from "inngest/next" ; import { inngest } from "../../../innges…" at bounding box center [465, 436] width 547 height 161
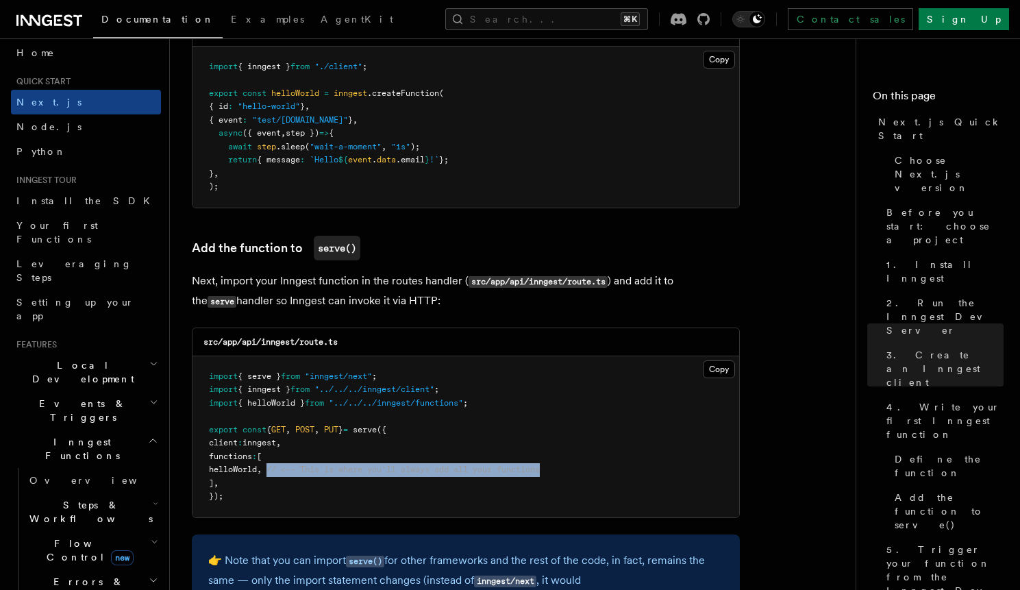
click at [103, 391] on h2 "Events & Triggers" at bounding box center [86, 410] width 150 height 38
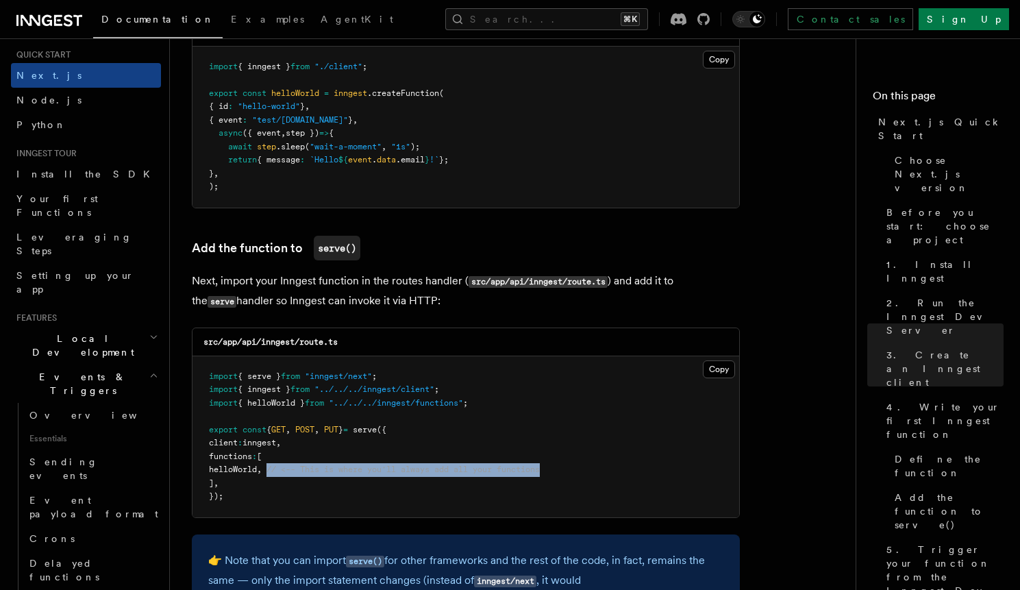
scroll to position [45, 0]
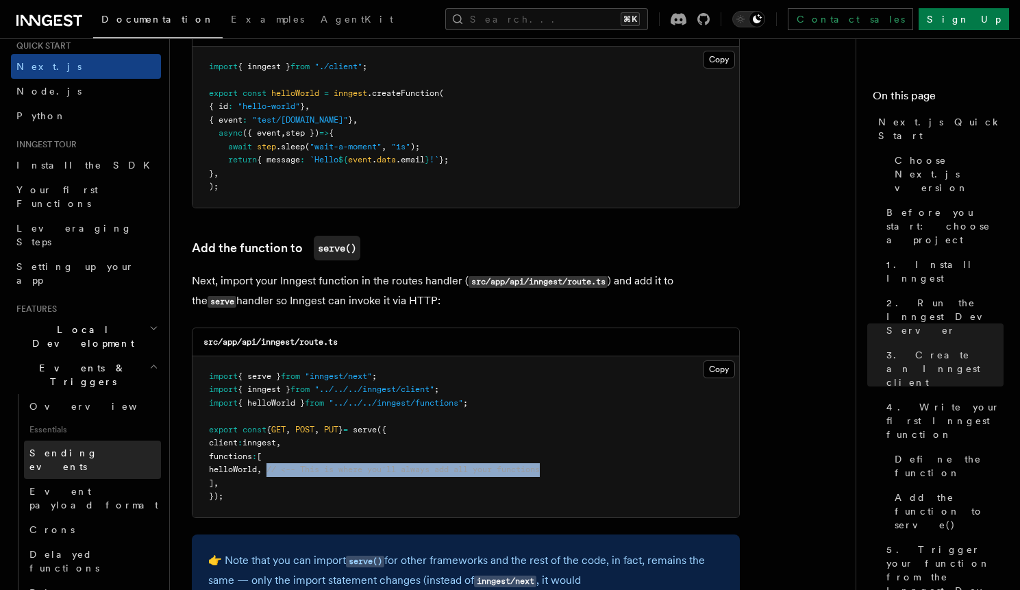
click at [97, 440] on link "Sending events" at bounding box center [92, 459] width 137 height 38
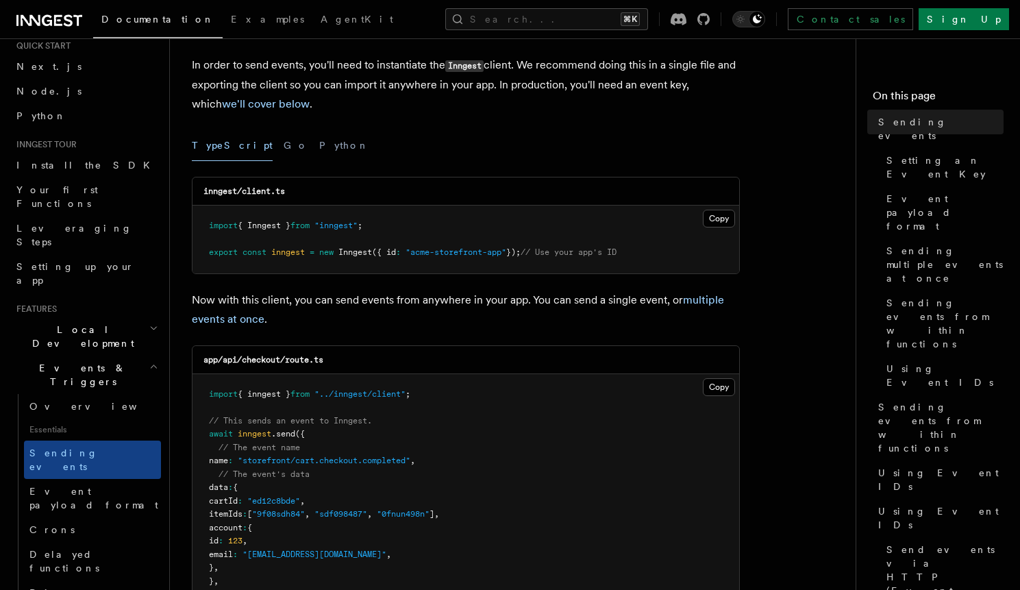
scroll to position [124, 0]
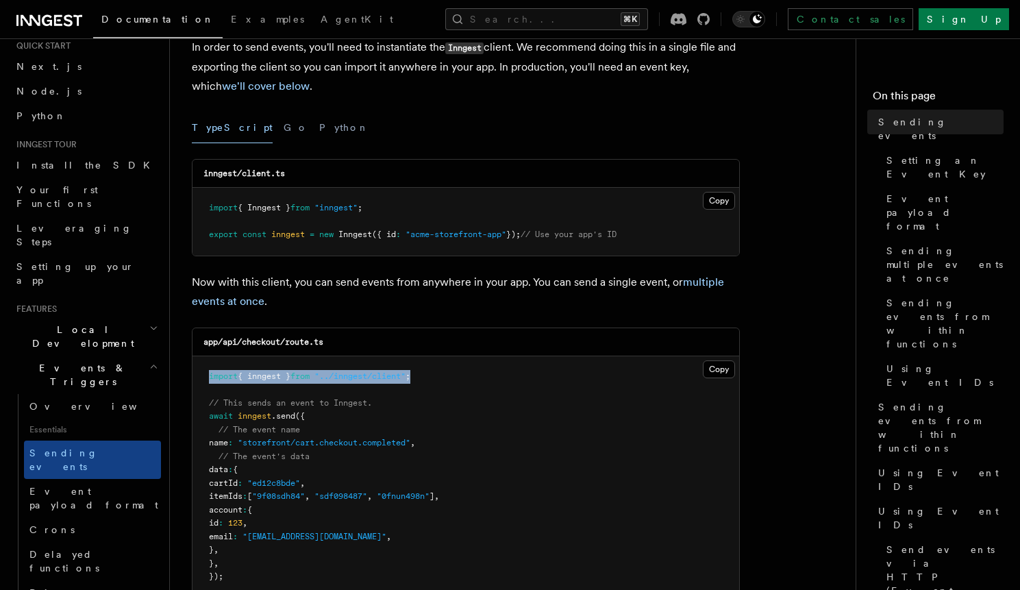
drag, startPoint x: 436, startPoint y: 376, endPoint x: 210, endPoint y: 377, distance: 226.0
click at [210, 377] on pre "import { inngest } from "../inngest/client" ; // This sends an event to Inngest…" at bounding box center [465, 476] width 547 height 241
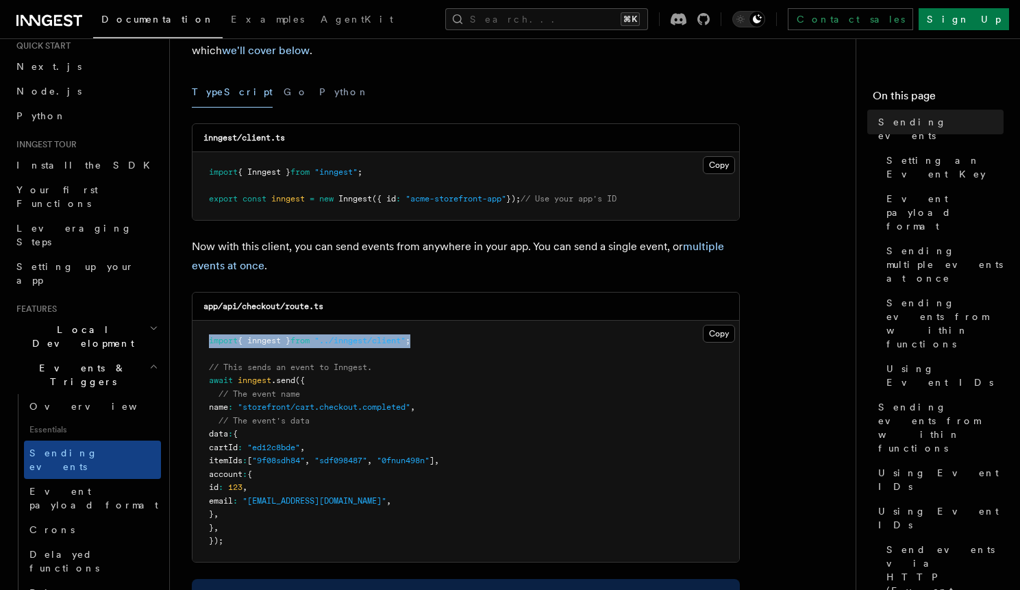
scroll to position [168, 0]
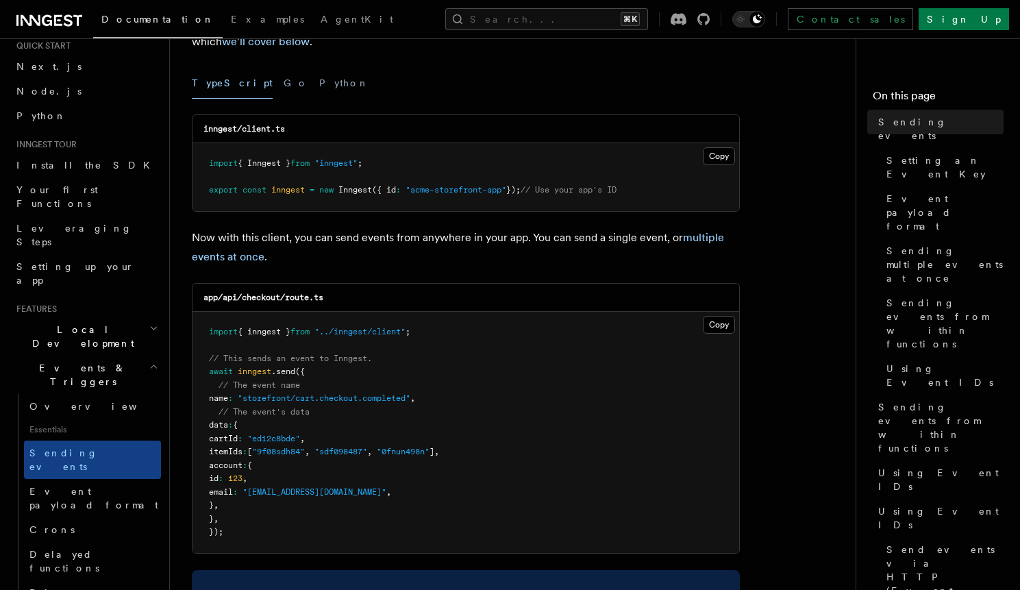
click at [318, 395] on span ""storefront/cart.checkout.completed"" at bounding box center [324, 398] width 173 height 10
click at [316, 396] on span ""storefront/cart.checkout.completed"" at bounding box center [324, 398] width 173 height 10
click at [295, 399] on span ""storefront/cart.checkout.completed"" at bounding box center [324, 398] width 173 height 10
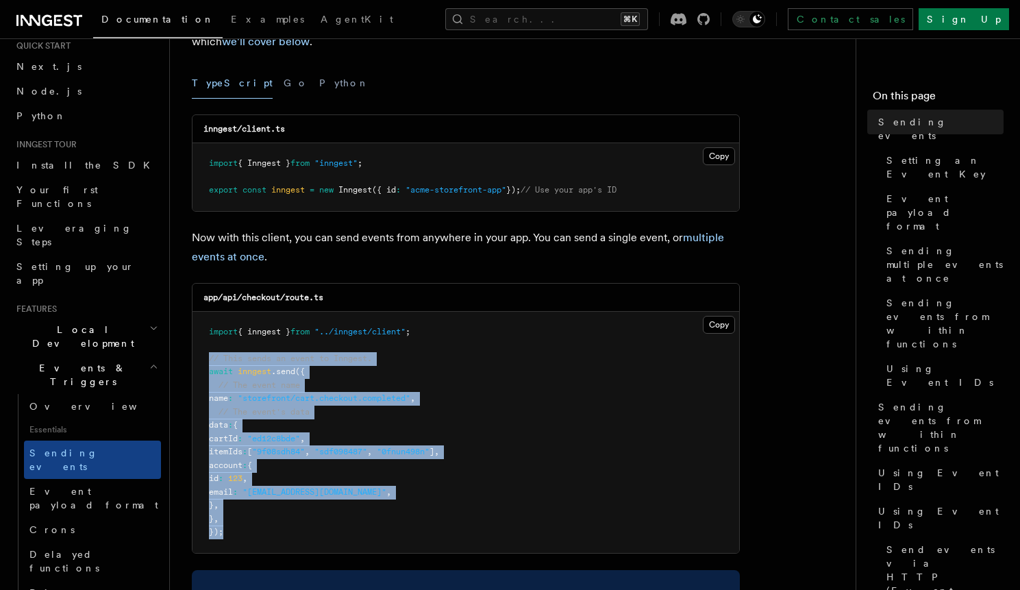
drag, startPoint x: 224, startPoint y: 519, endPoint x: 208, endPoint y: 362, distance: 158.3
click at [208, 362] on pre "import { inngest } from "../inngest/client" ; // This sends an event to Inngest…" at bounding box center [465, 432] width 547 height 241
click at [149, 361] on icon "button" at bounding box center [153, 366] width 9 height 11
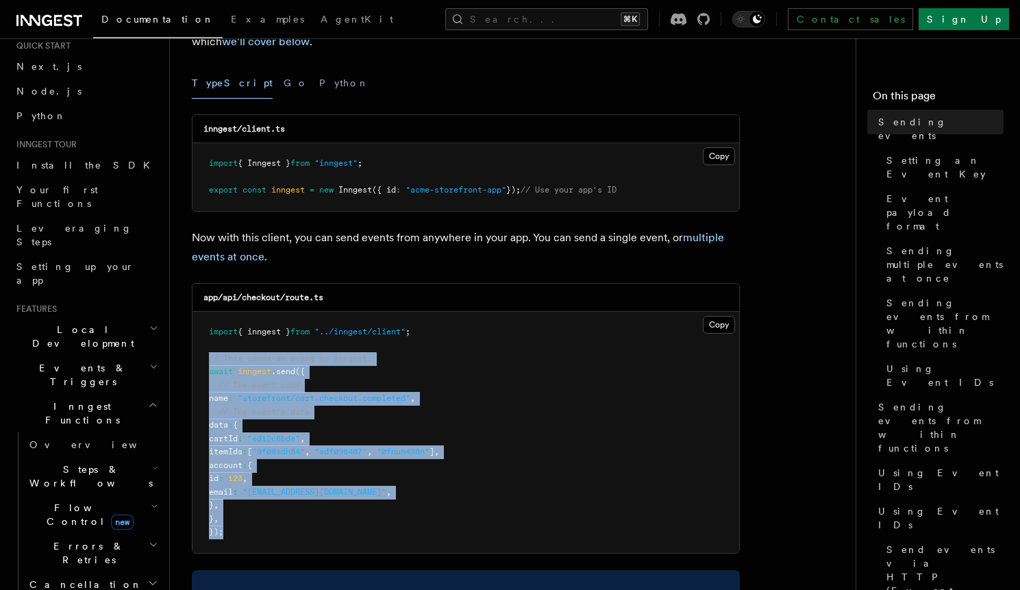
click at [111, 514] on span "new" at bounding box center [122, 521] width 23 height 15
click at [117, 558] on link "[PERSON_NAME] new" at bounding box center [99, 571] width 124 height 27
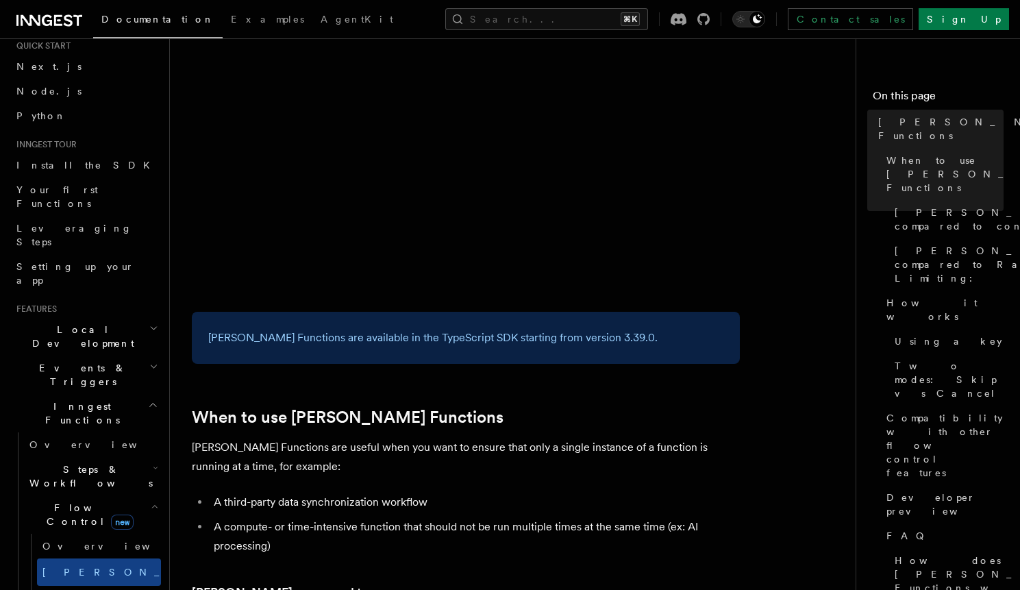
scroll to position [281, 0]
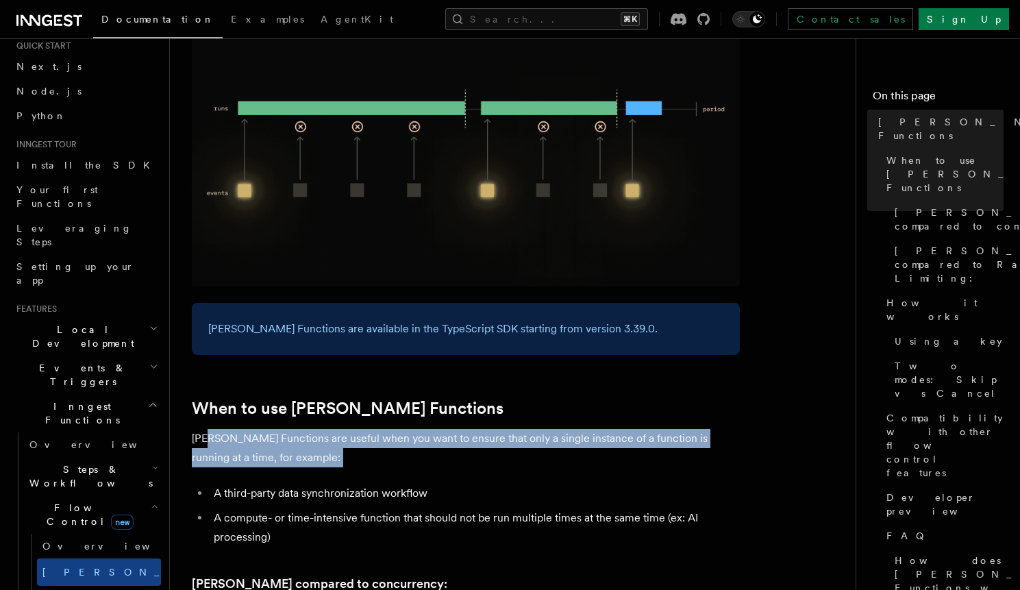
drag, startPoint x: 297, startPoint y: 447, endPoint x: 206, endPoint y: 425, distance: 93.7
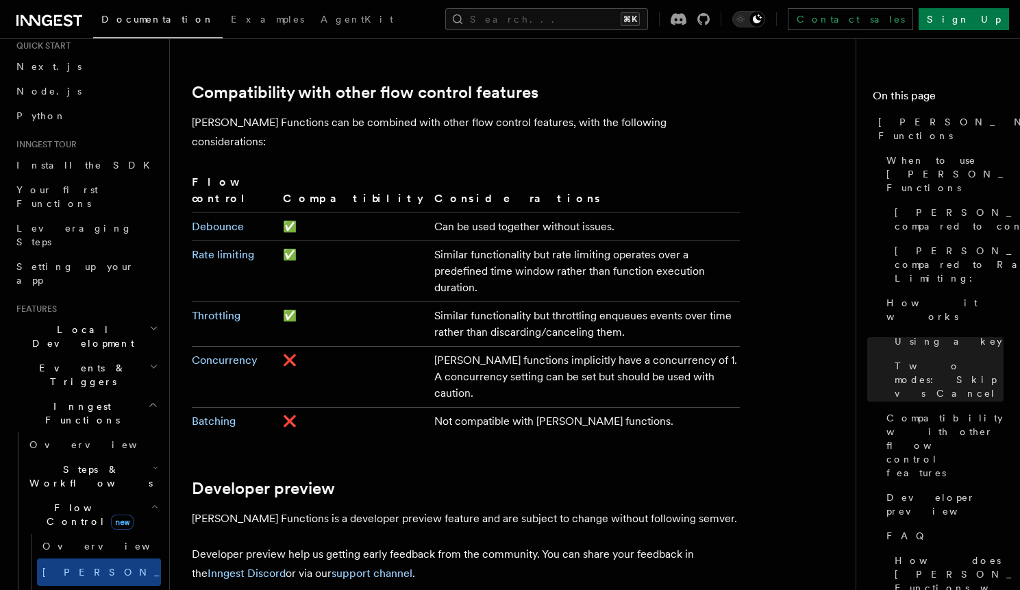
scroll to position [2328, 0]
